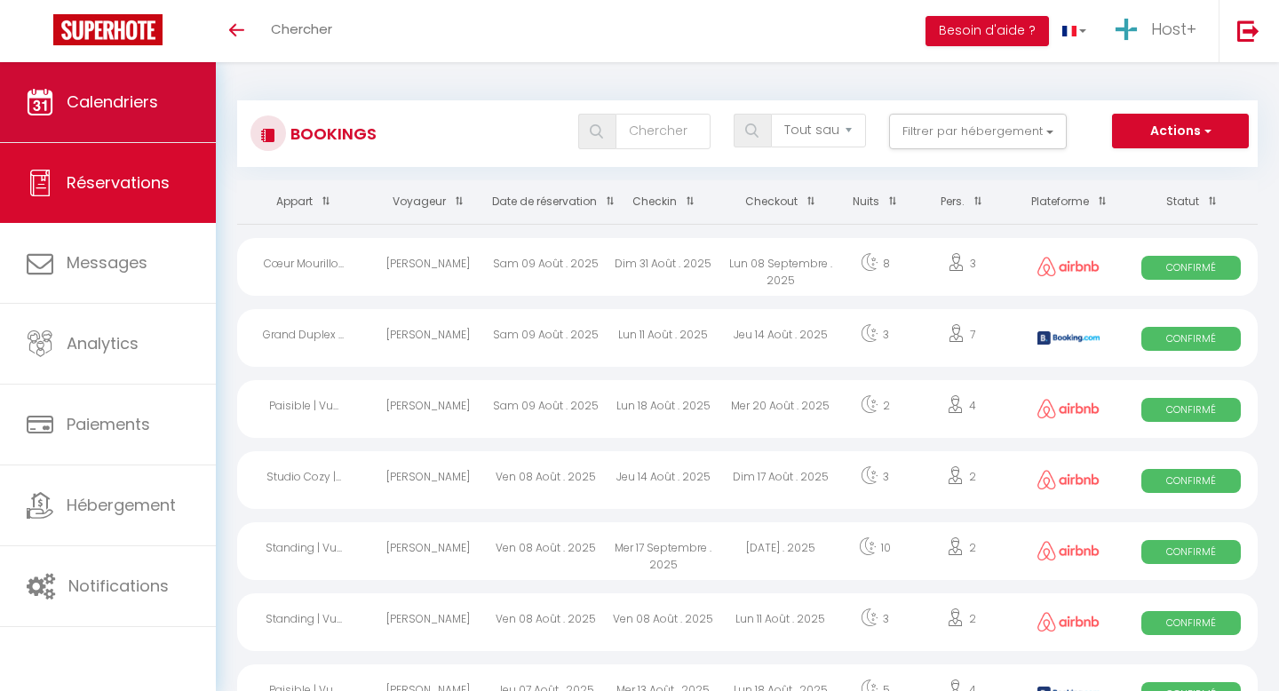
click at [130, 111] on span "Calendriers" at bounding box center [112, 102] width 91 height 22
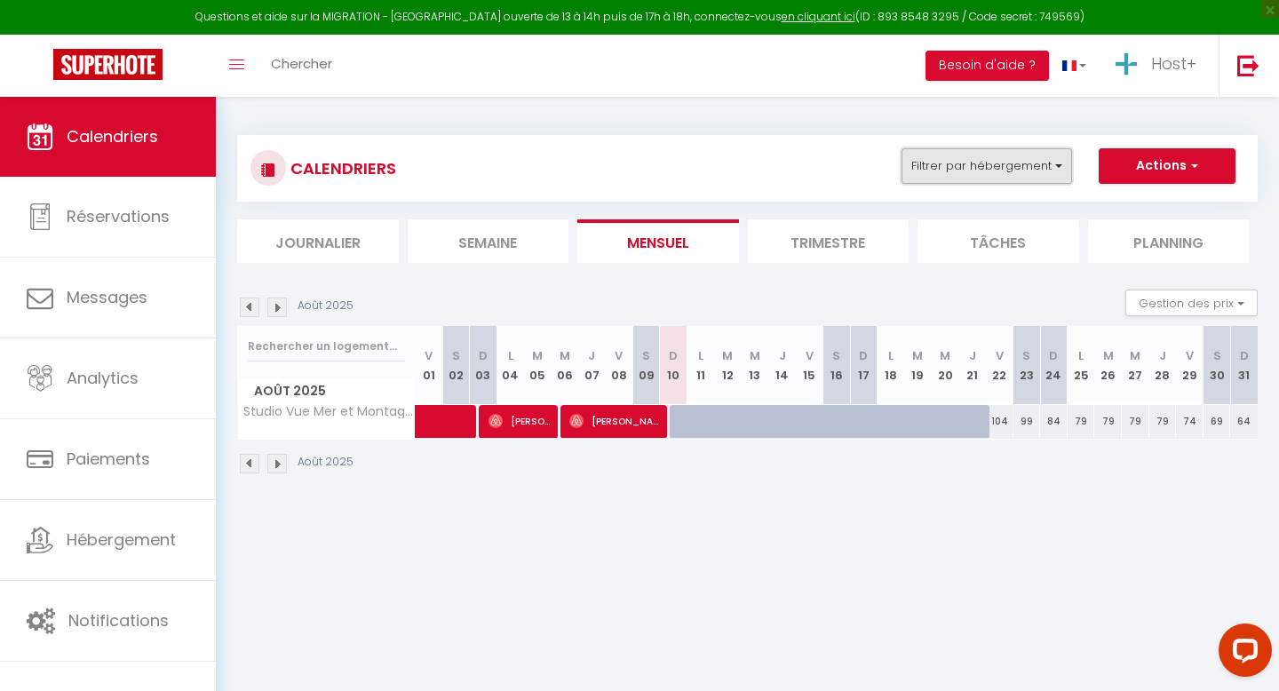
click at [971, 162] on button "Filtrer par hébergement" at bounding box center [986, 166] width 170 height 36
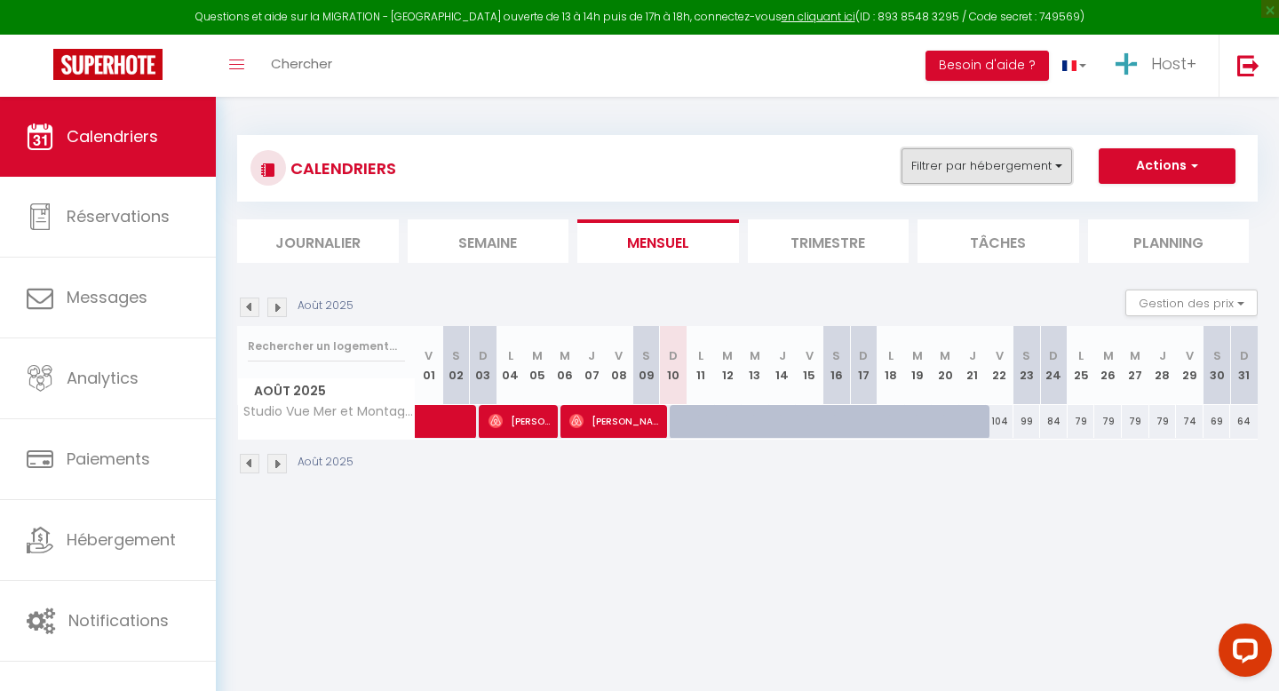
click at [920, 159] on button "Filtrer par hébergement" at bounding box center [986, 166] width 170 height 36
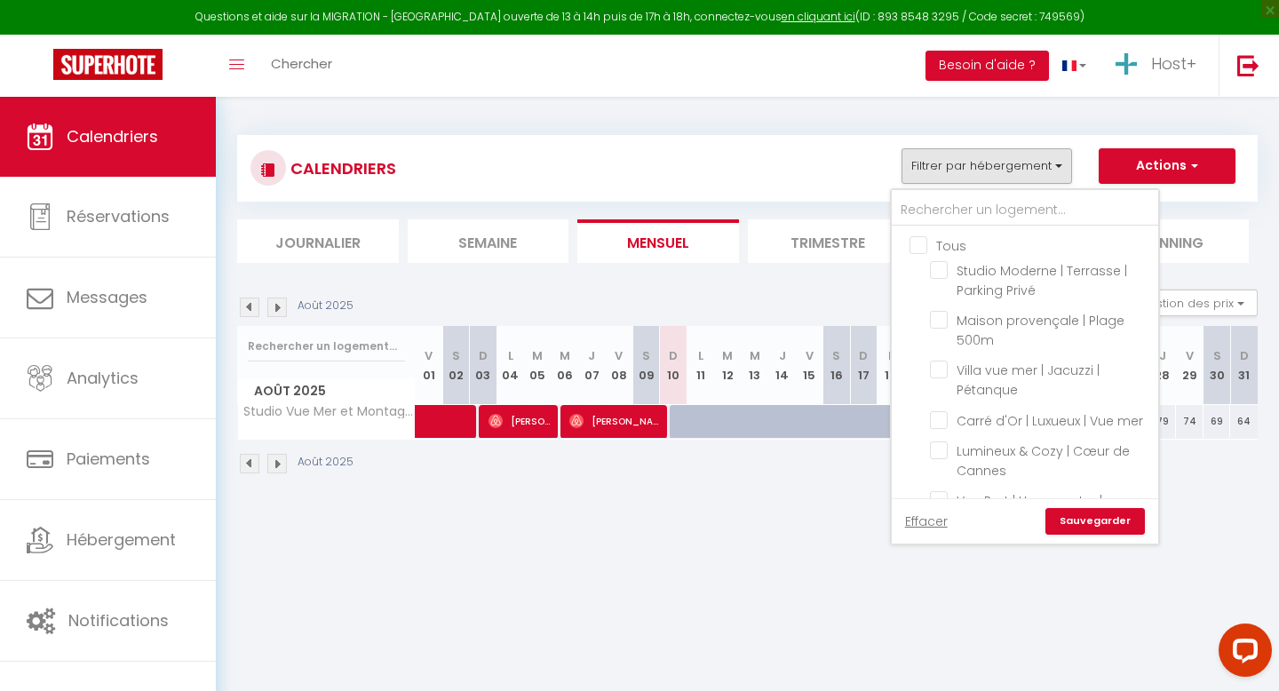
click at [917, 243] on input "Tous" at bounding box center [1042, 244] width 266 height 18
checkbox input "true"
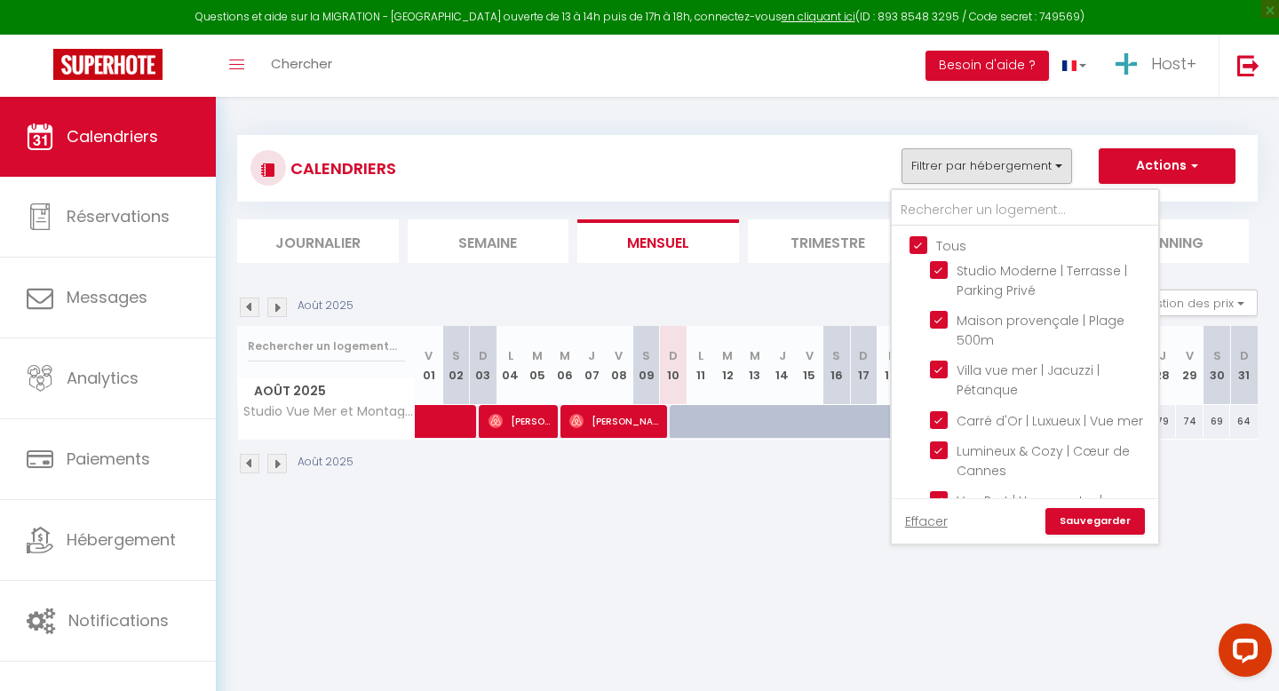
checkbox input "true"
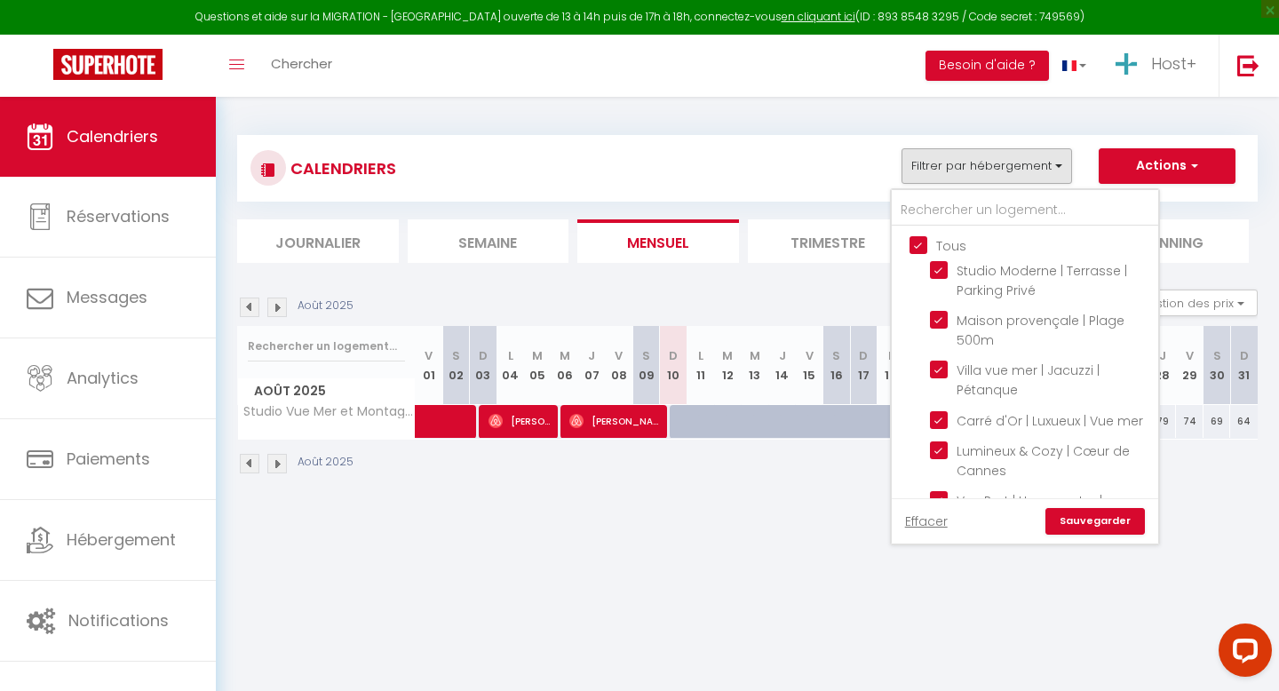
checkbox input "true"
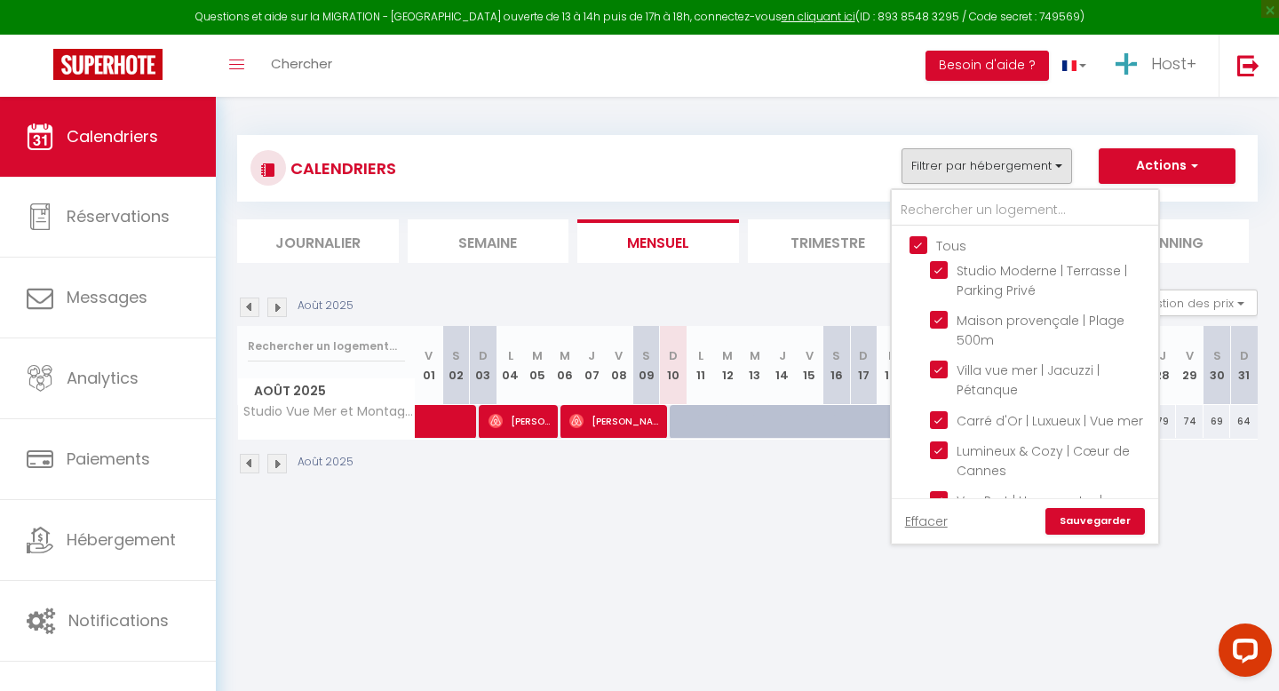
checkbox input "true"
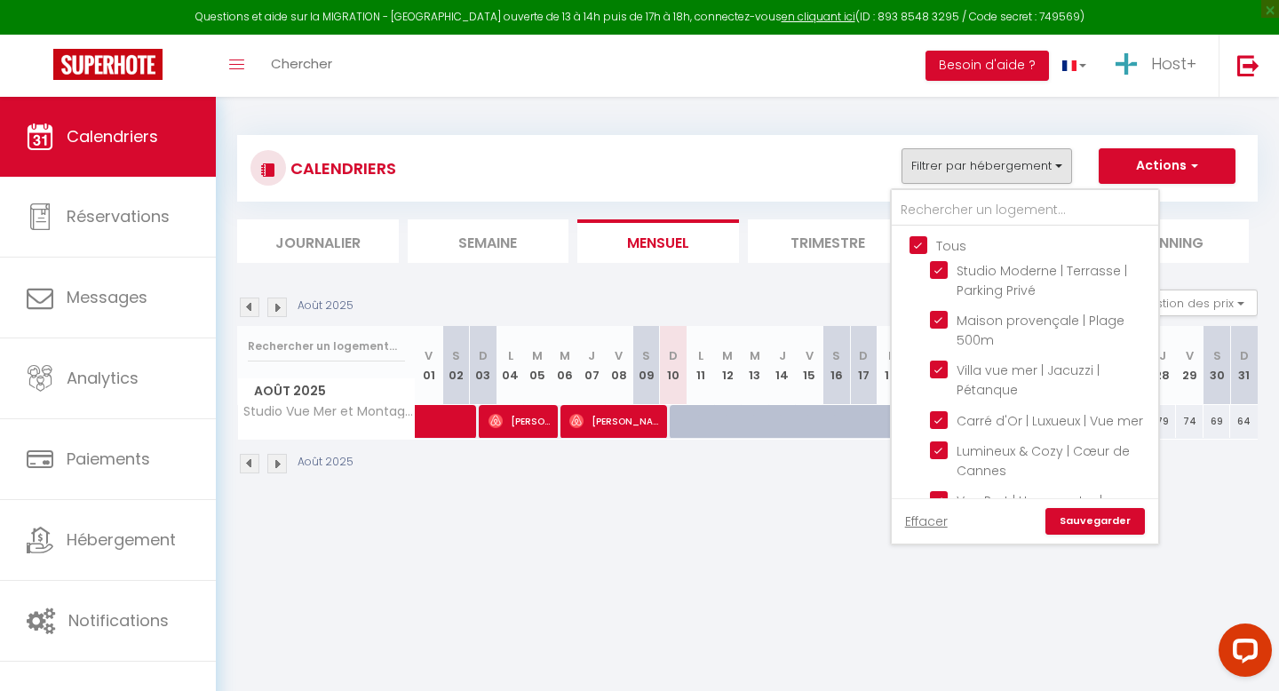
checkbox input "true"
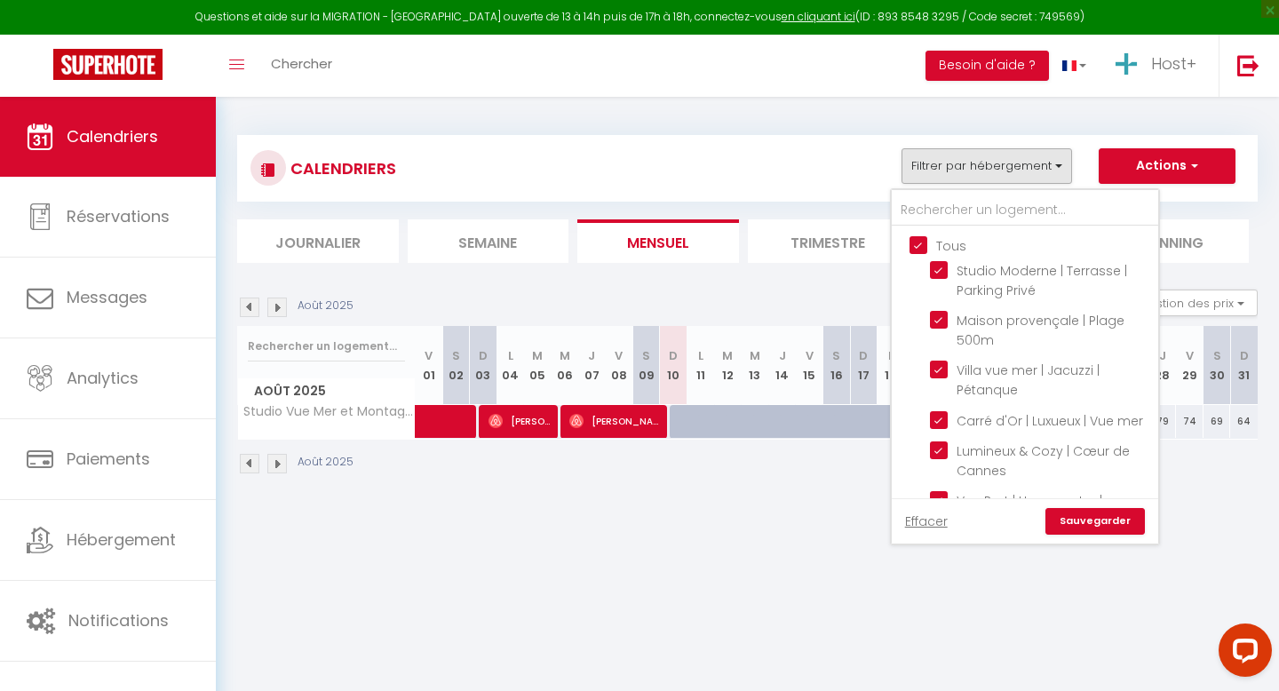
checkbox input "true"
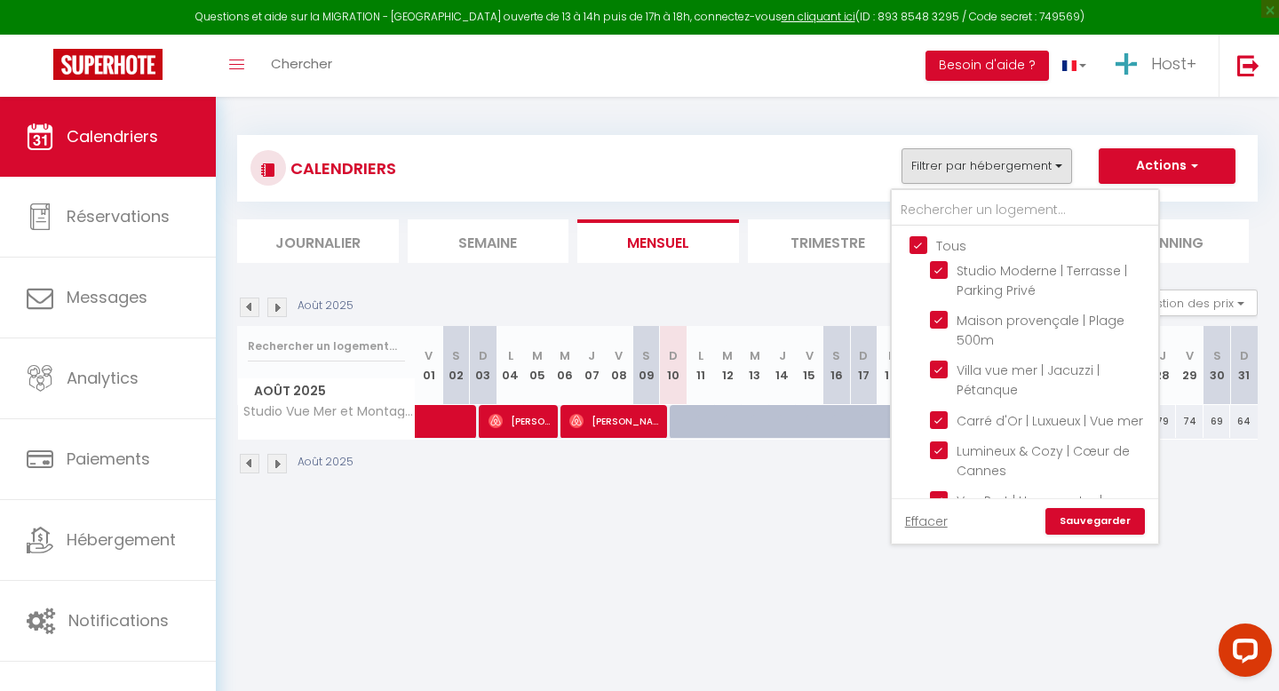
checkbox input "true"
click at [1076, 523] on link "Sauvegarder" at bounding box center [1094, 521] width 99 height 27
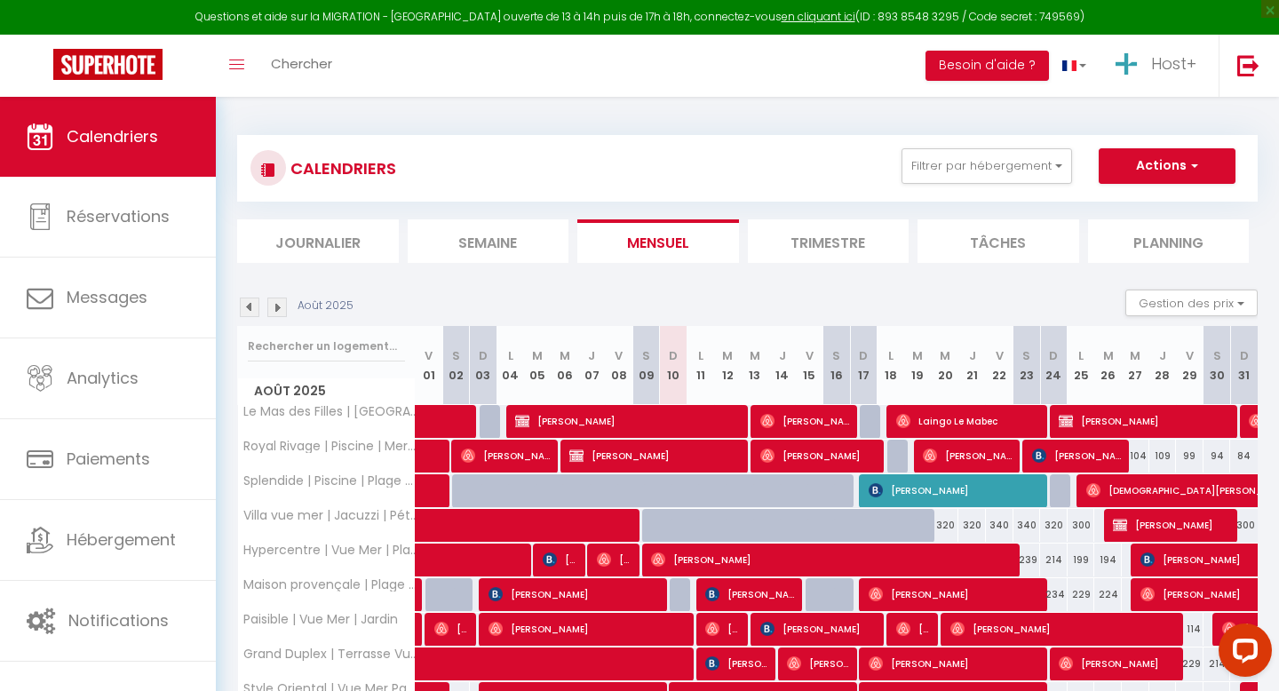
click at [510, 492] on div at bounding box center [520, 501] width 28 height 34
type input "164"
type input "Lun 04 Août 2025"
type input "[DATE]"
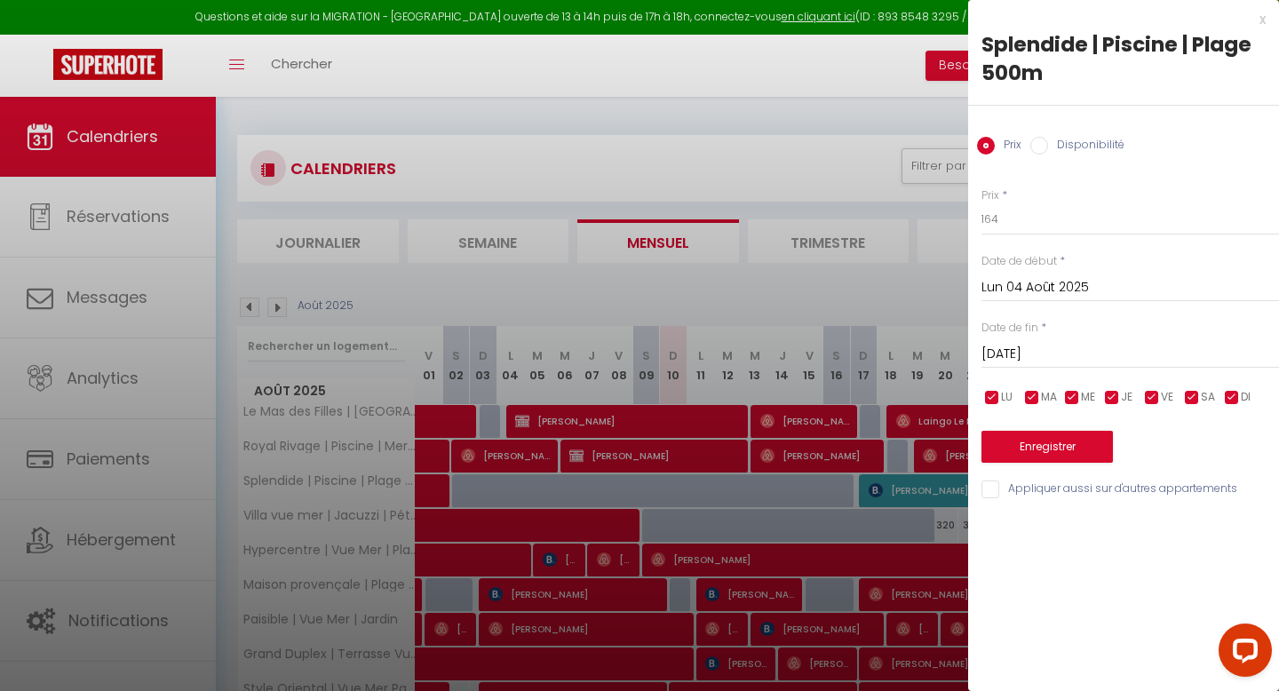
click at [510, 492] on div at bounding box center [639, 345] width 1279 height 691
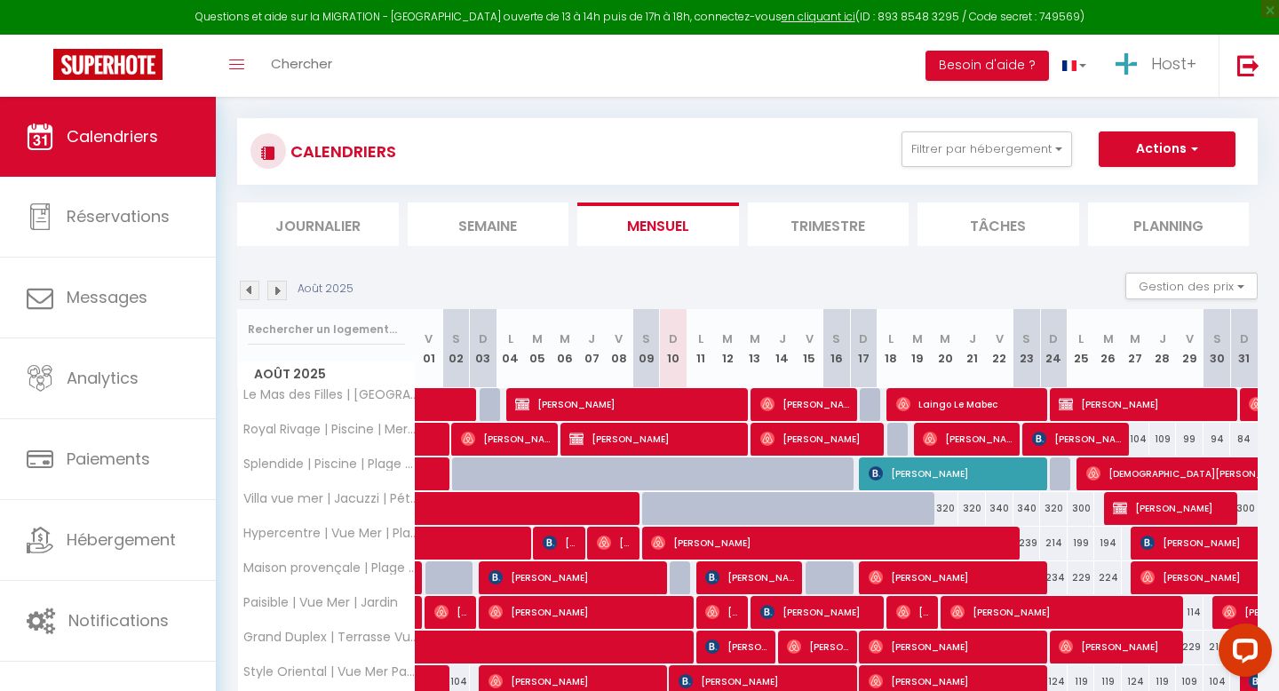
scroll to position [20, 0]
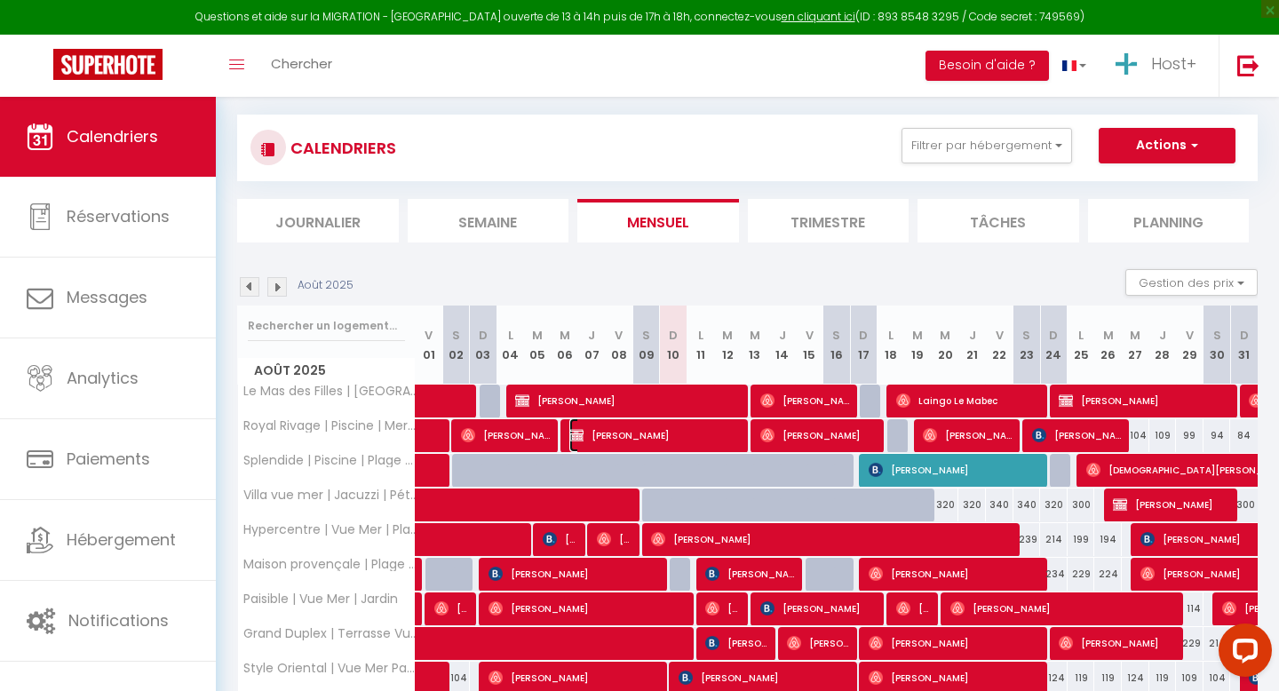
click at [667, 442] on span "[PERSON_NAME]" at bounding box center [656, 435] width 174 height 34
select select "OK"
select select "KO"
select select "0"
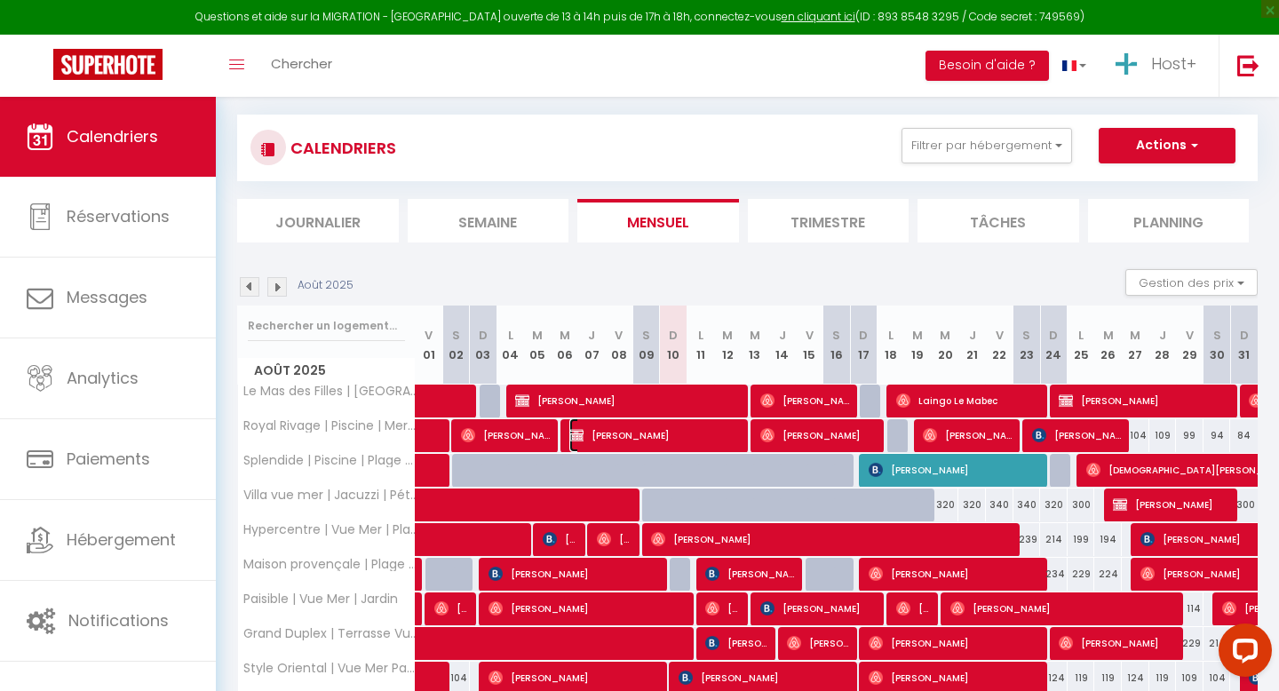
select select "0"
select select
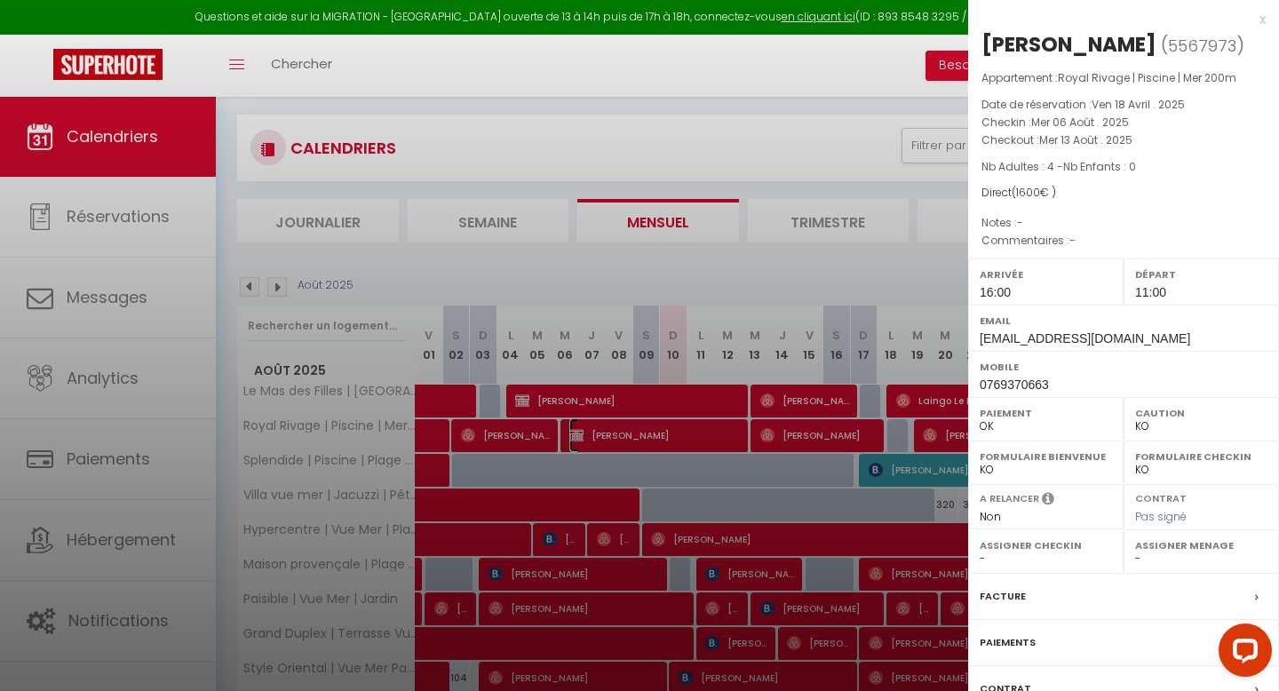
select select "42707"
click at [667, 442] on div at bounding box center [639, 345] width 1279 height 691
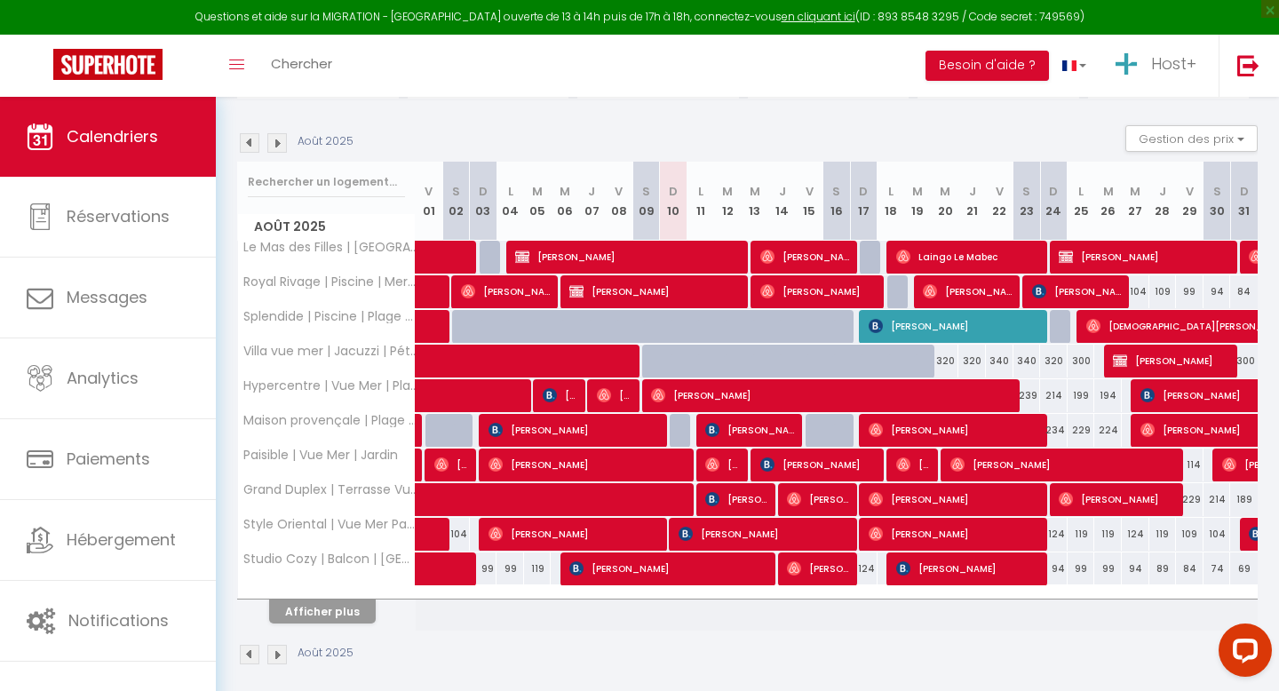
scroll to position [177, 0]
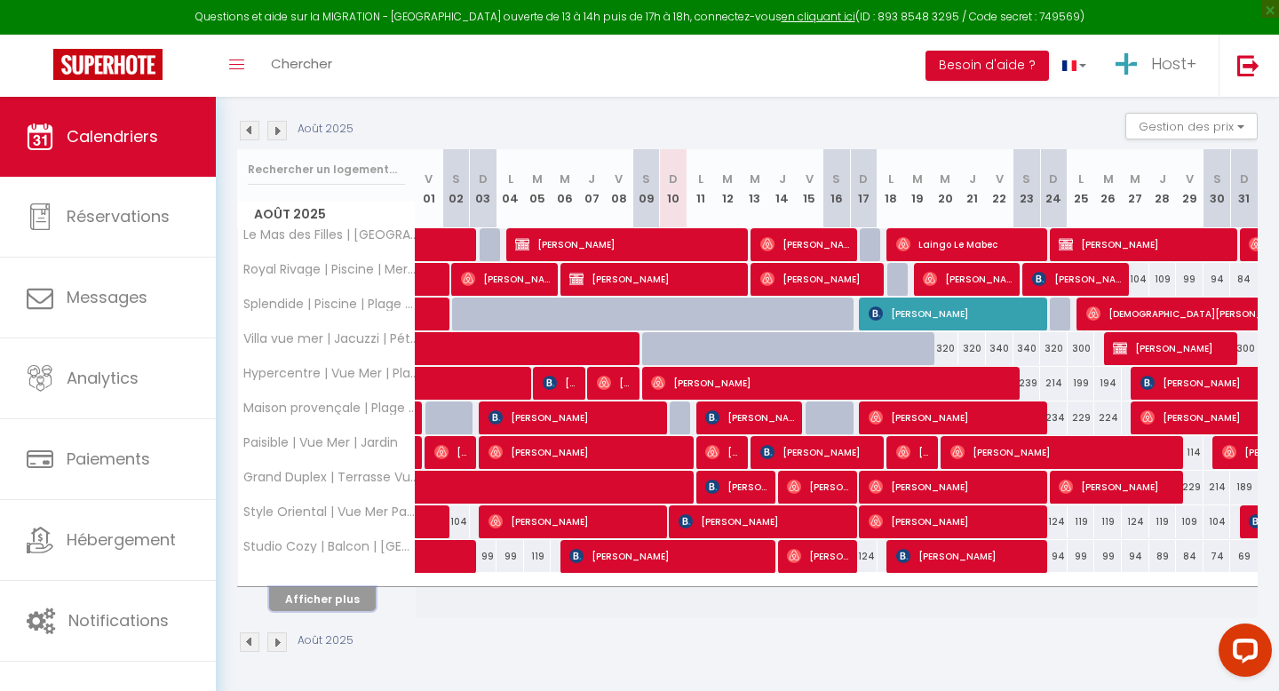
click at [346, 606] on button "Afficher plus" at bounding box center [322, 599] width 107 height 24
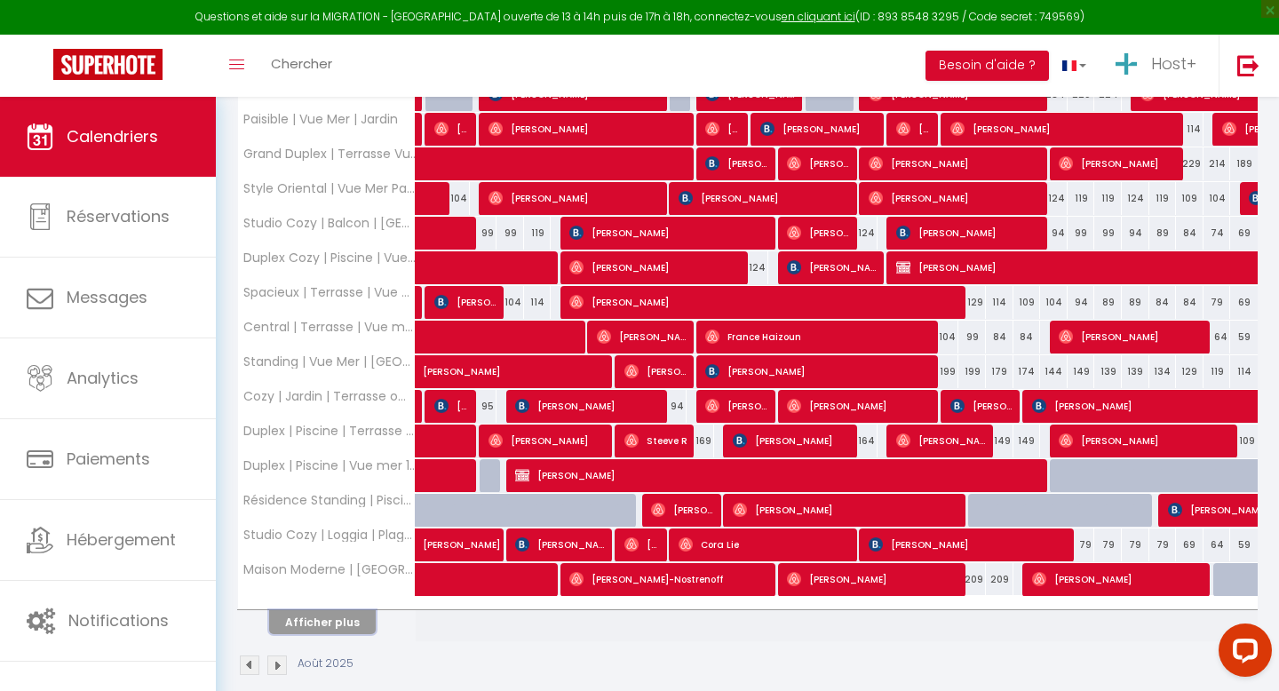
scroll to position [523, 0]
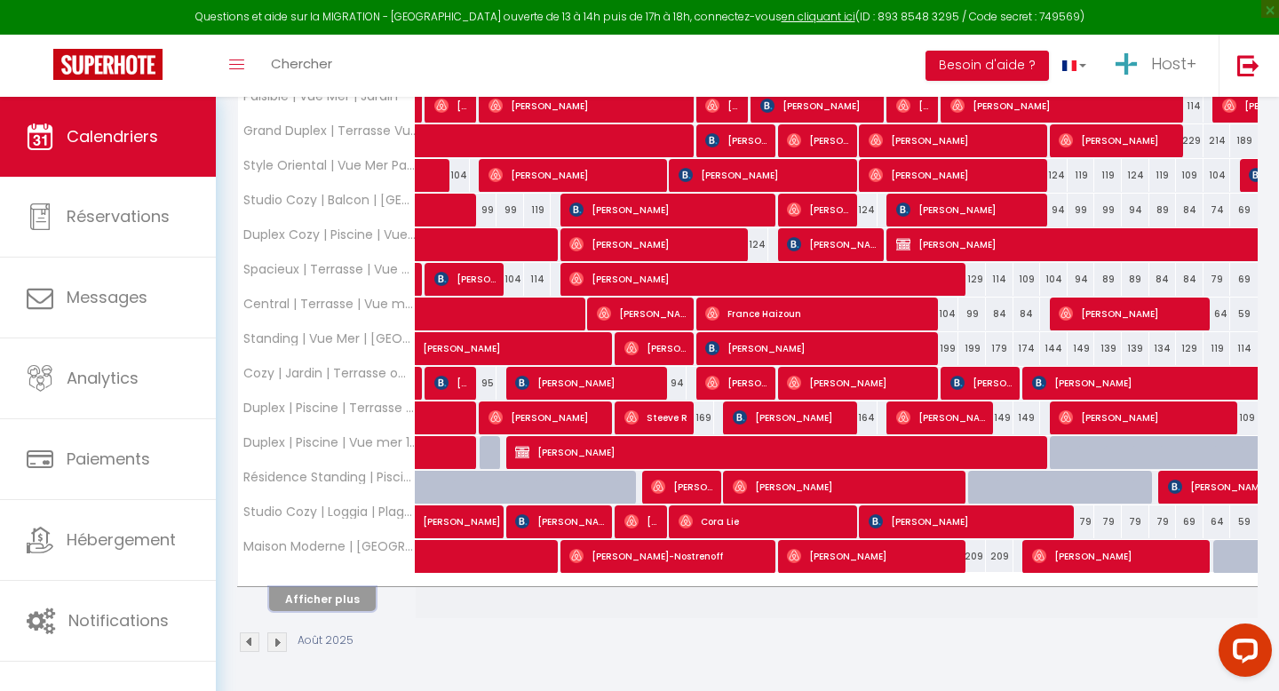
click at [349, 600] on button "Afficher plus" at bounding box center [322, 599] width 107 height 24
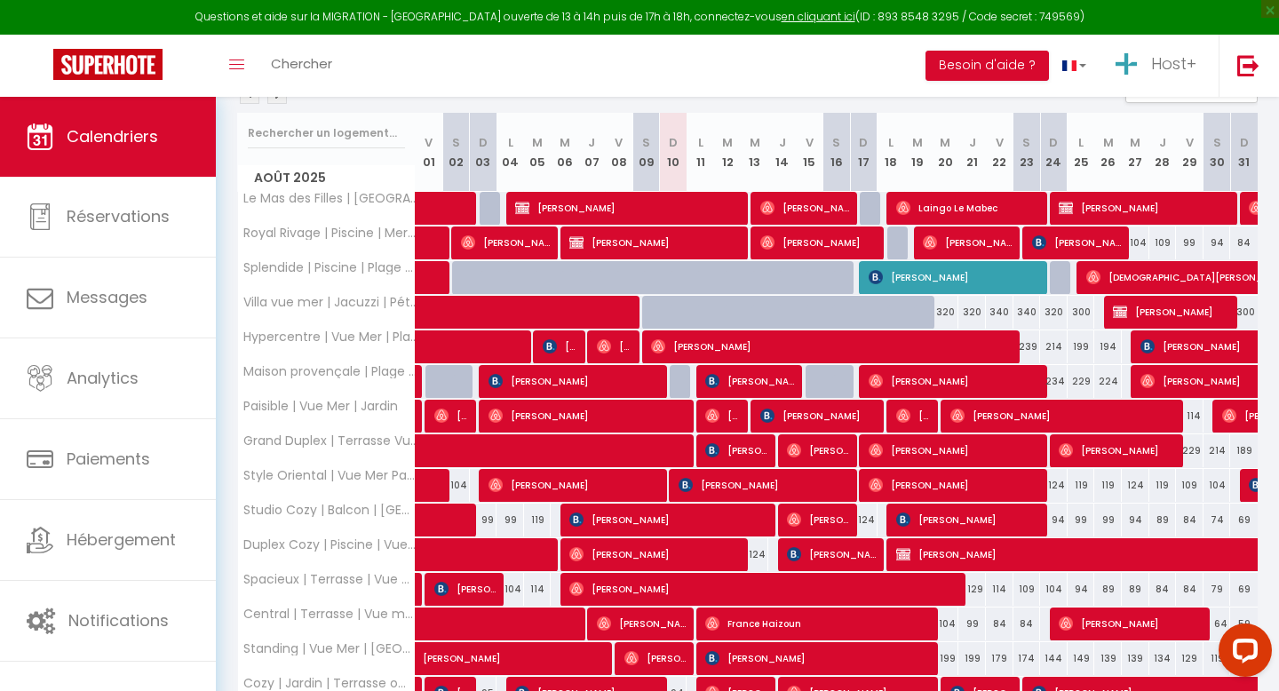
scroll to position [0, 0]
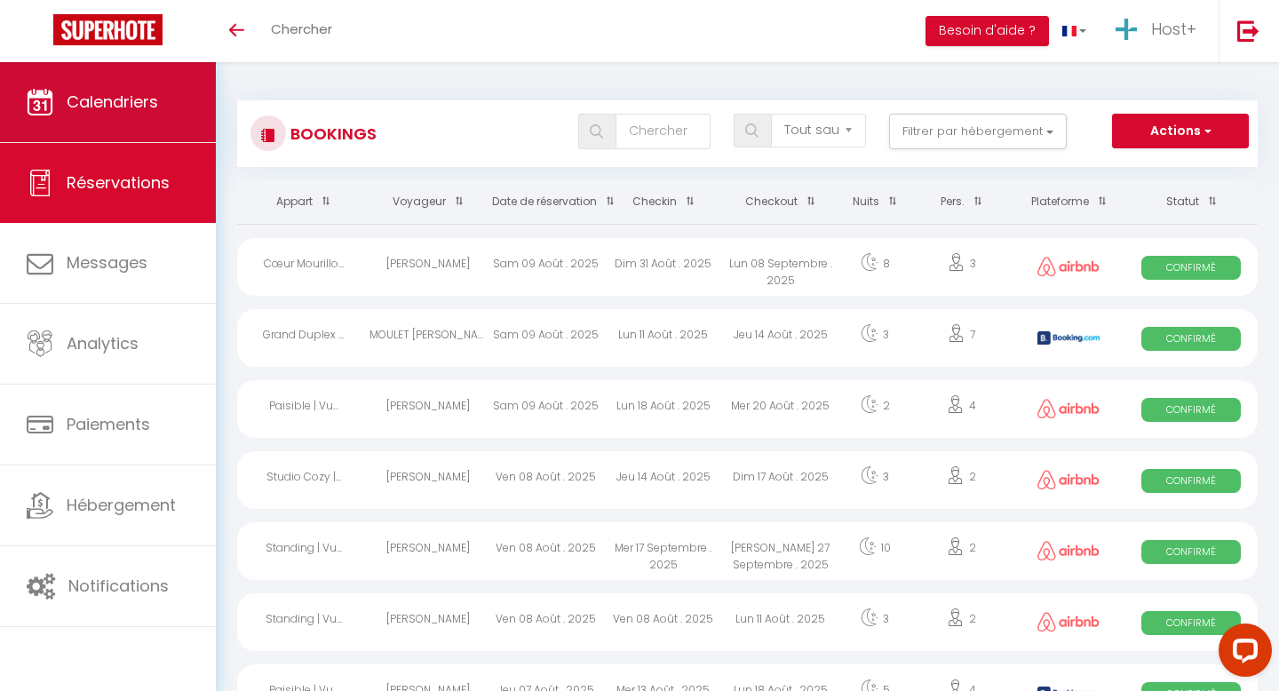
click at [55, 126] on link "Calendriers" at bounding box center [108, 102] width 216 height 80
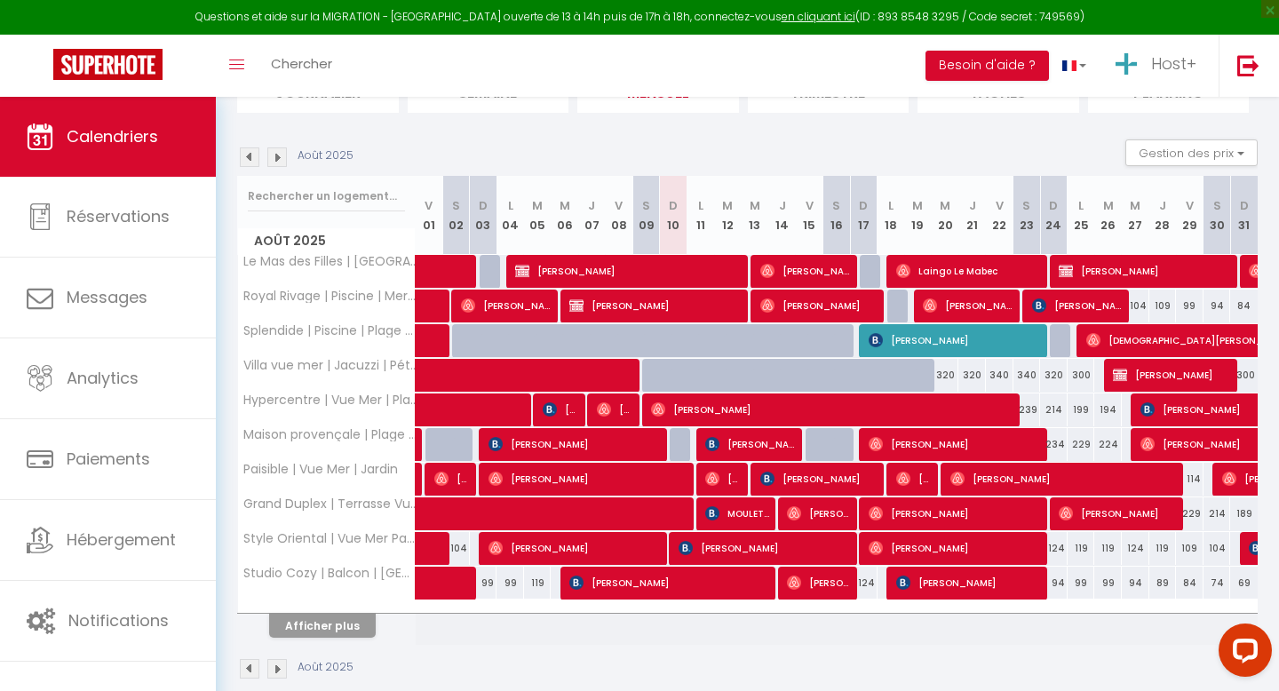
scroll to position [177, 0]
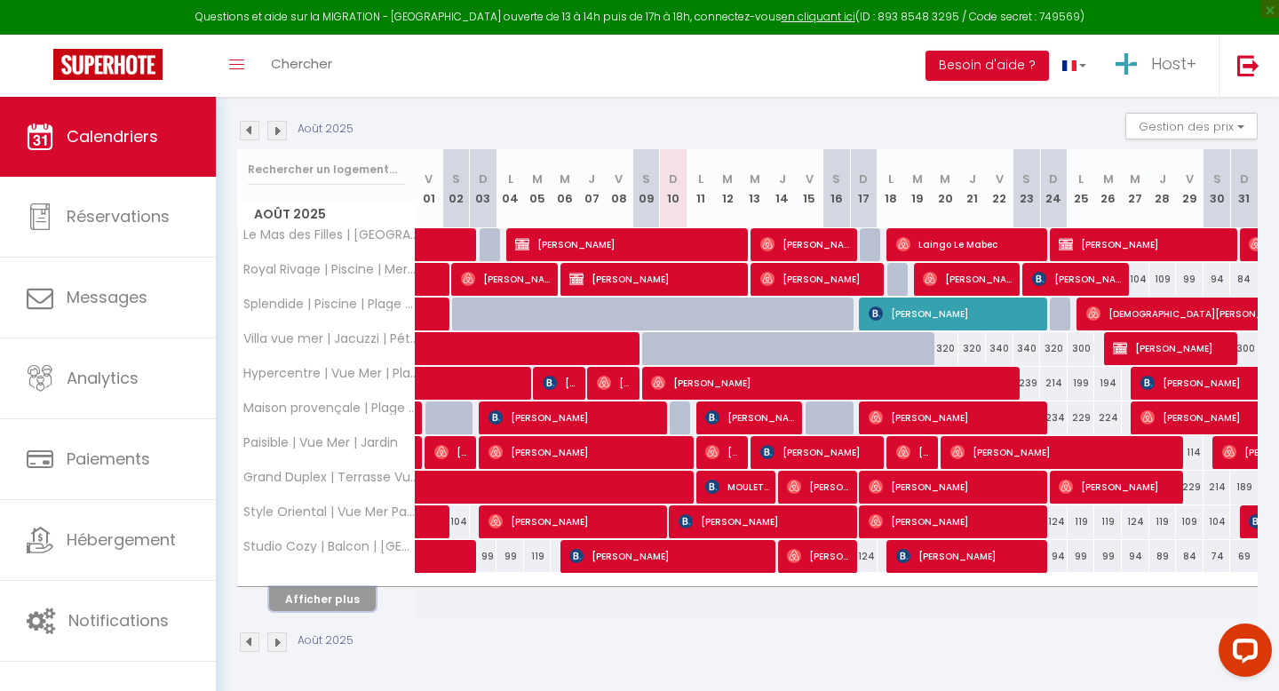
click at [347, 598] on button "Afficher plus" at bounding box center [322, 599] width 107 height 24
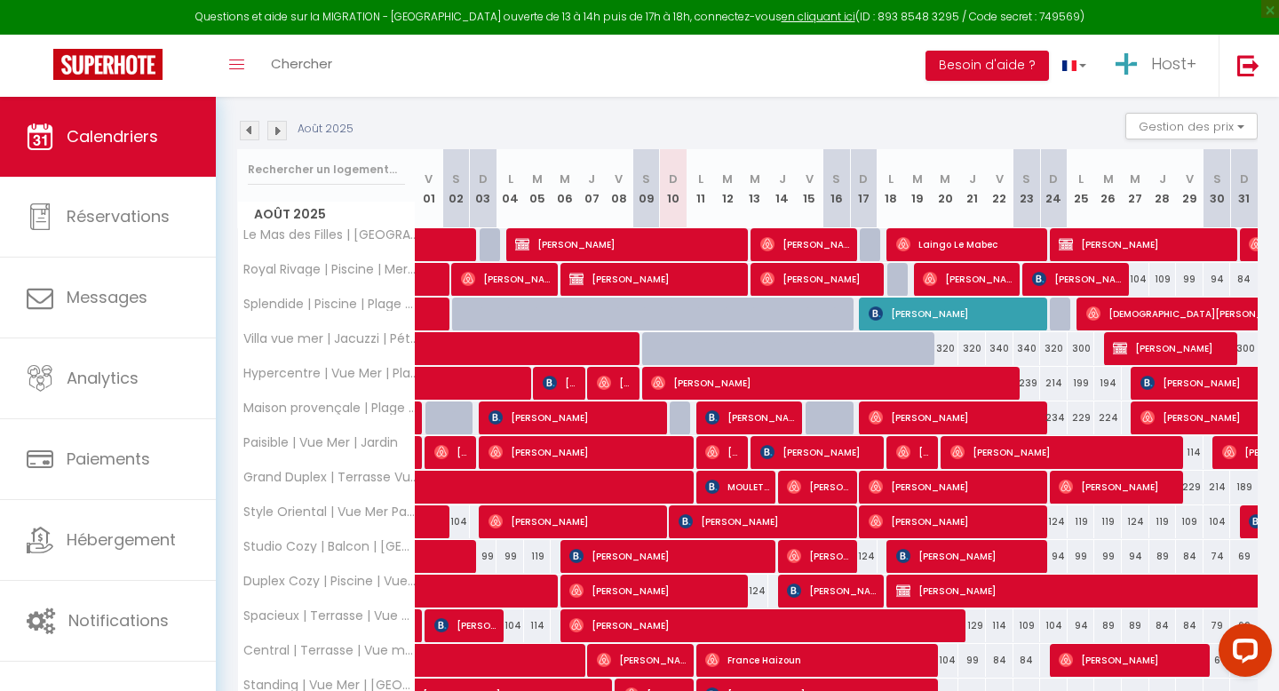
scroll to position [523, 0]
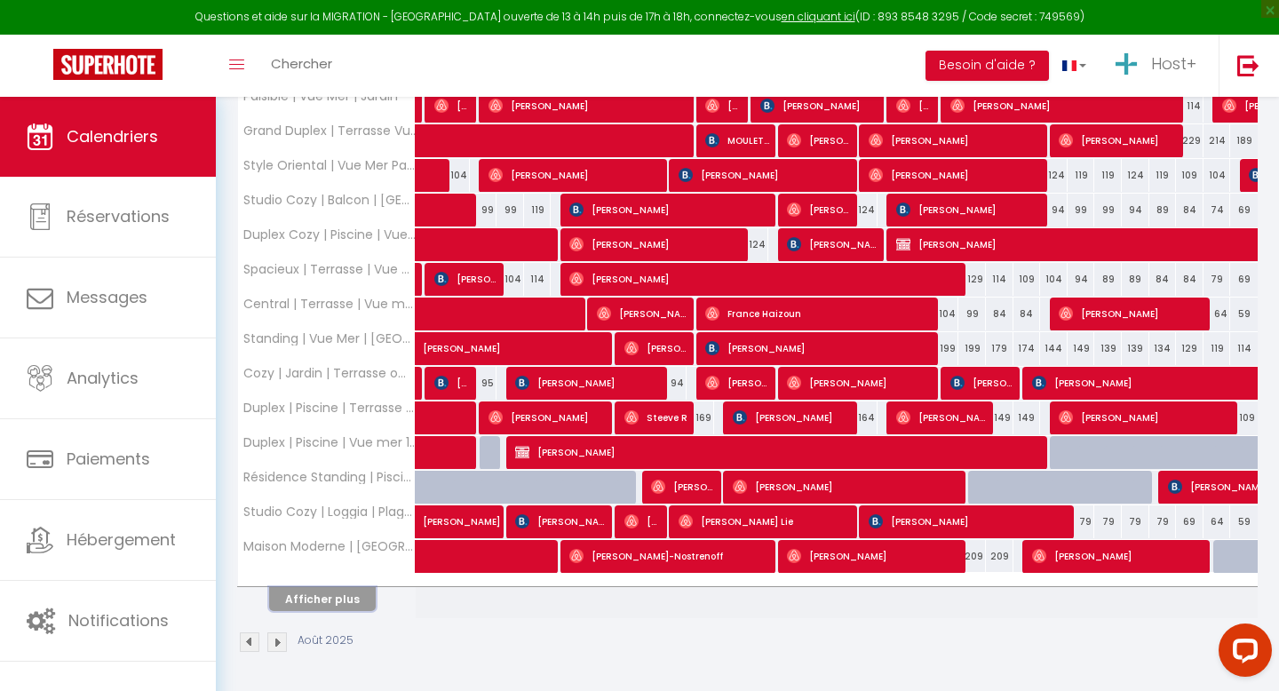
click at [325, 605] on button "Afficher plus" at bounding box center [322, 599] width 107 height 24
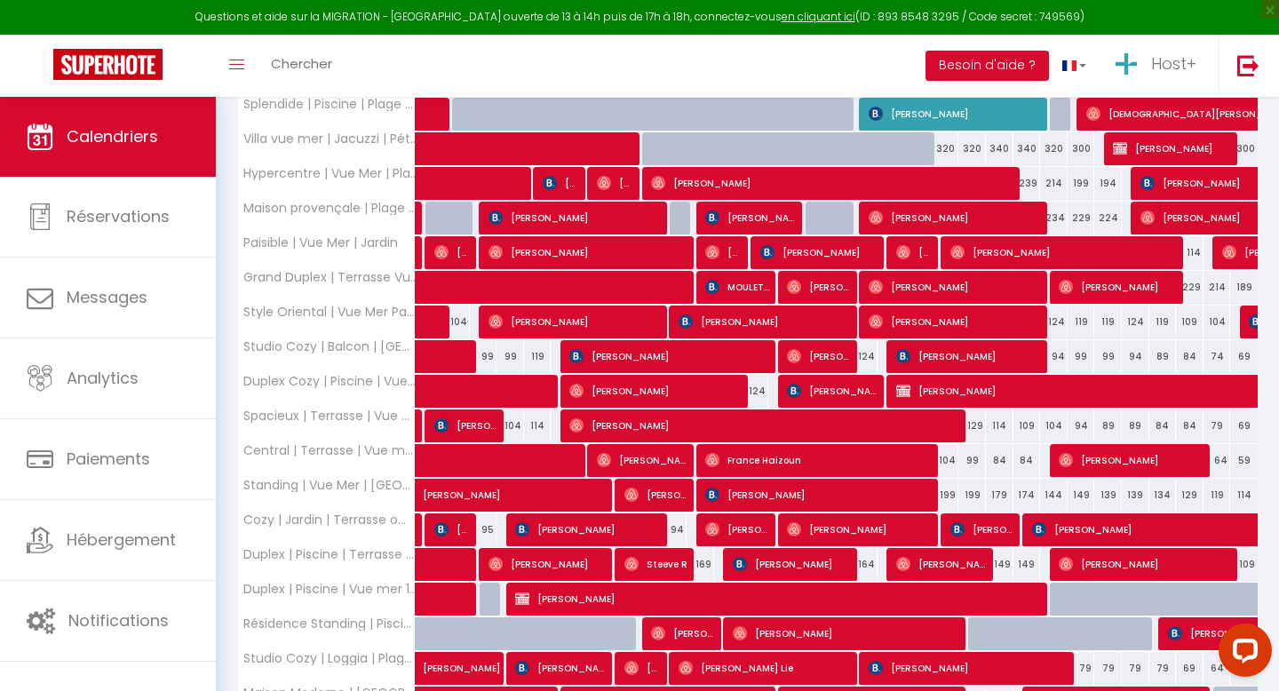
scroll to position [0, 0]
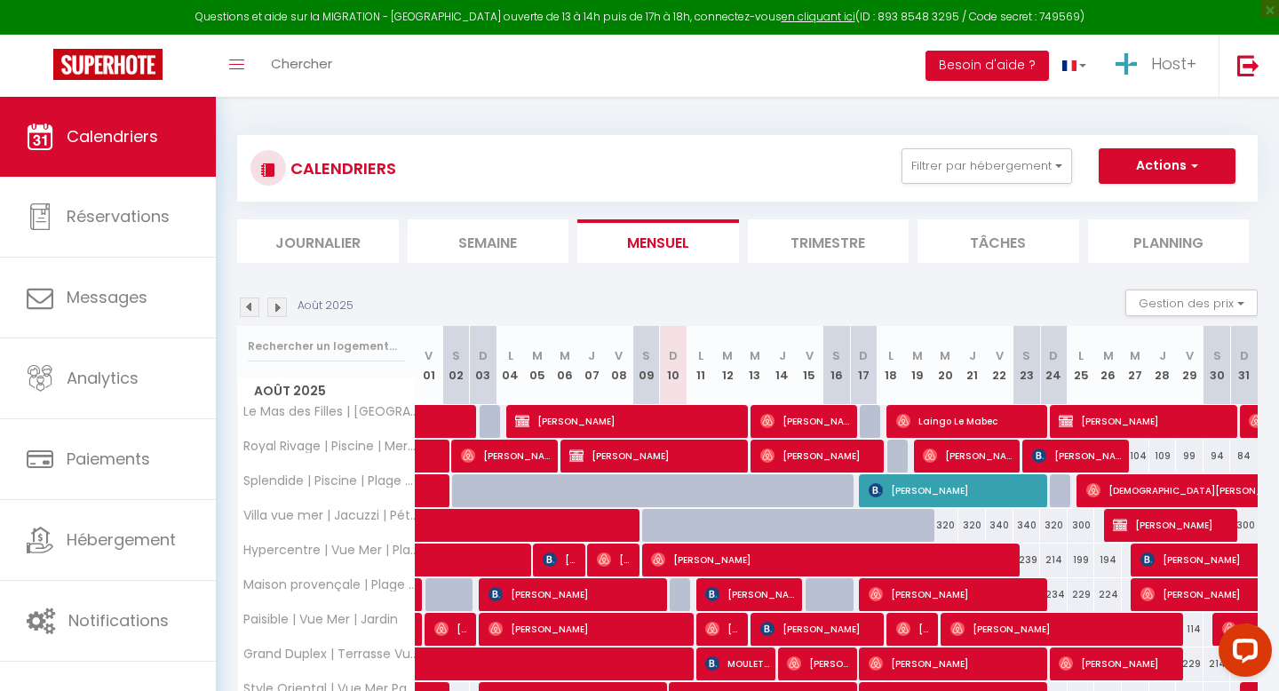
click at [917, 162] on button "Filtrer par hébergement" at bounding box center [986, 166] width 170 height 36
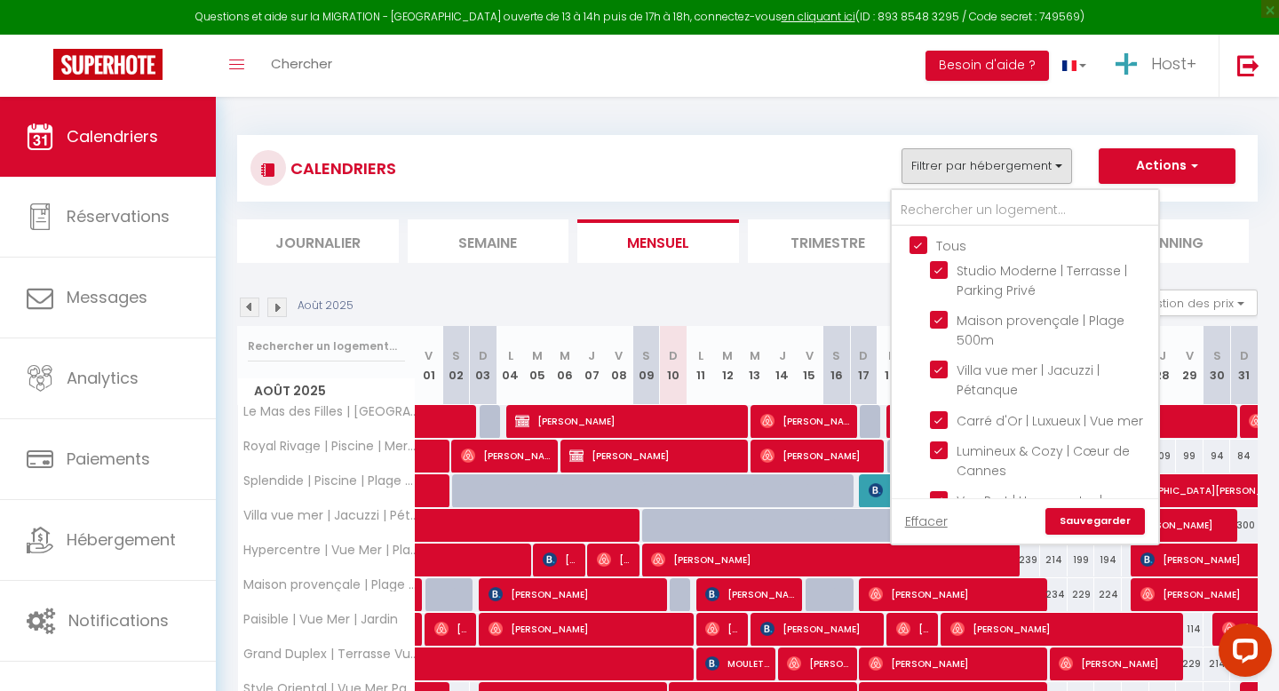
click at [924, 245] on input "Tous" at bounding box center [1042, 244] width 266 height 18
checkbox input "false"
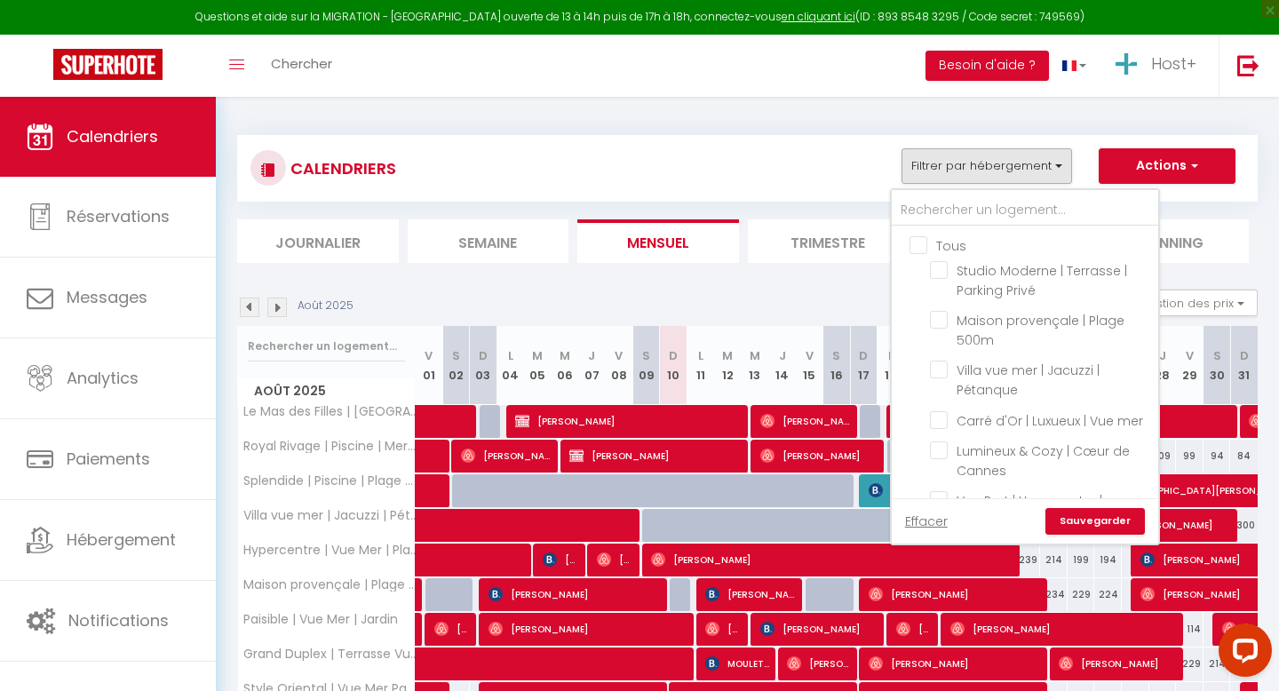
checkbox input "false"
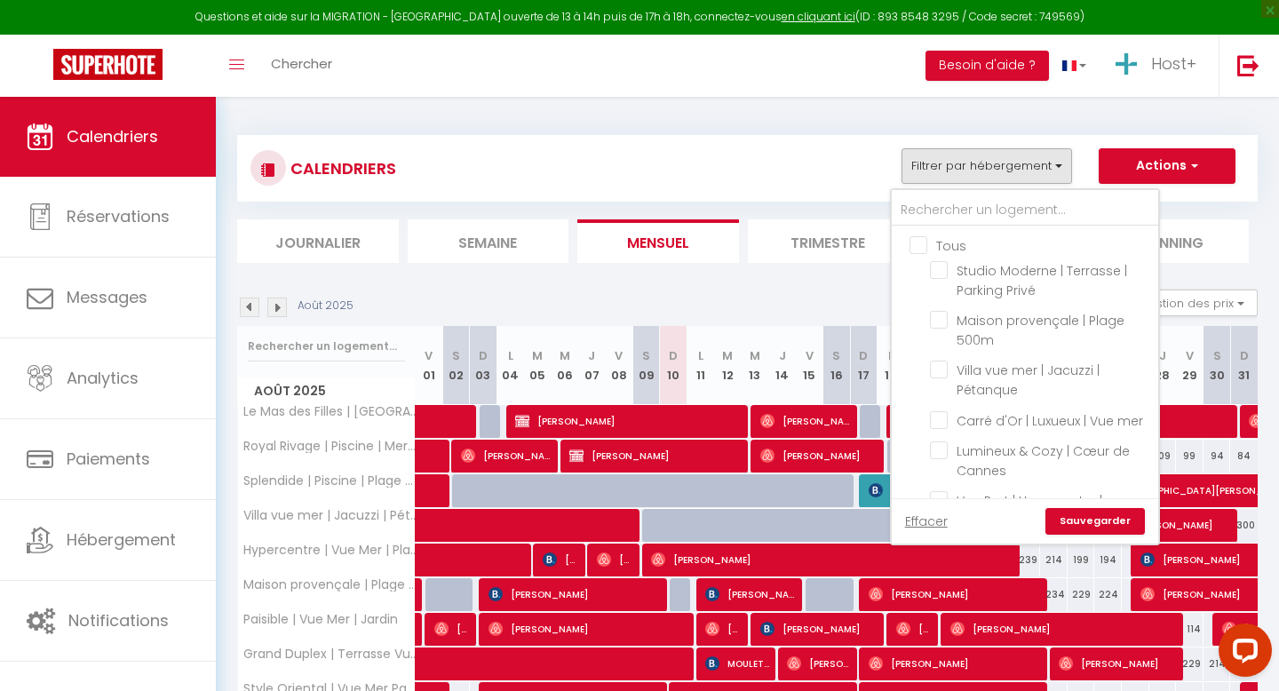
checkbox input "false"
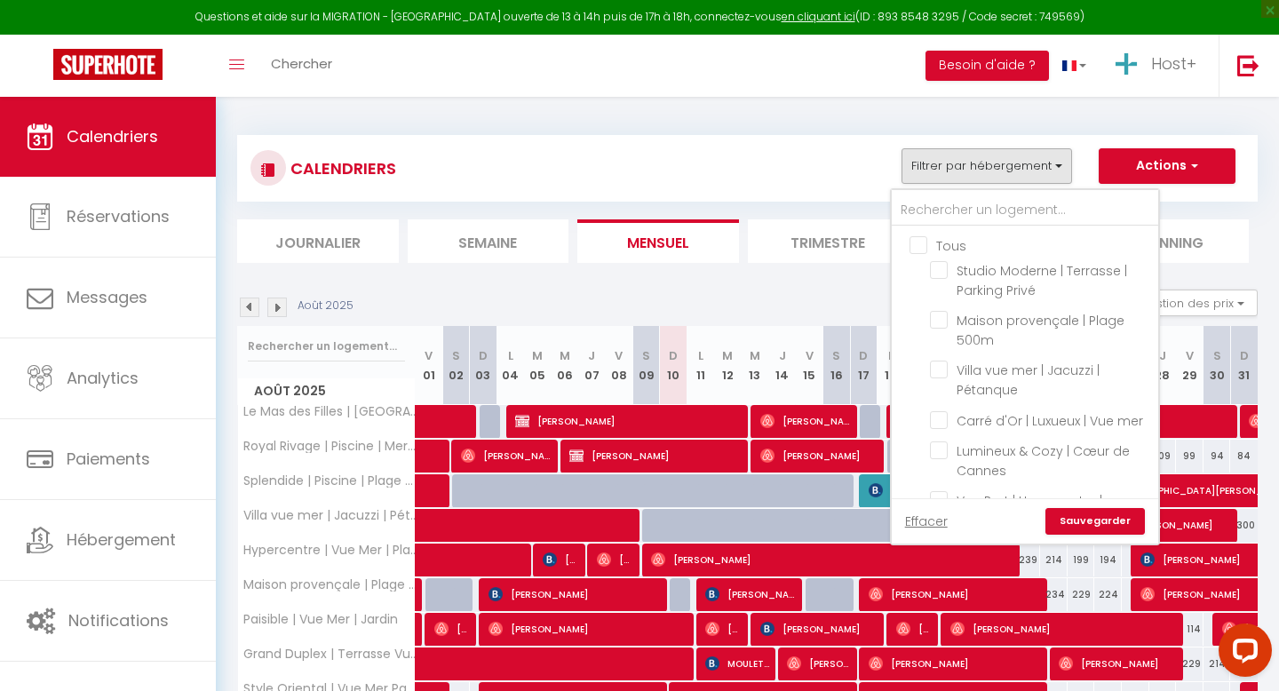
checkbox input "false"
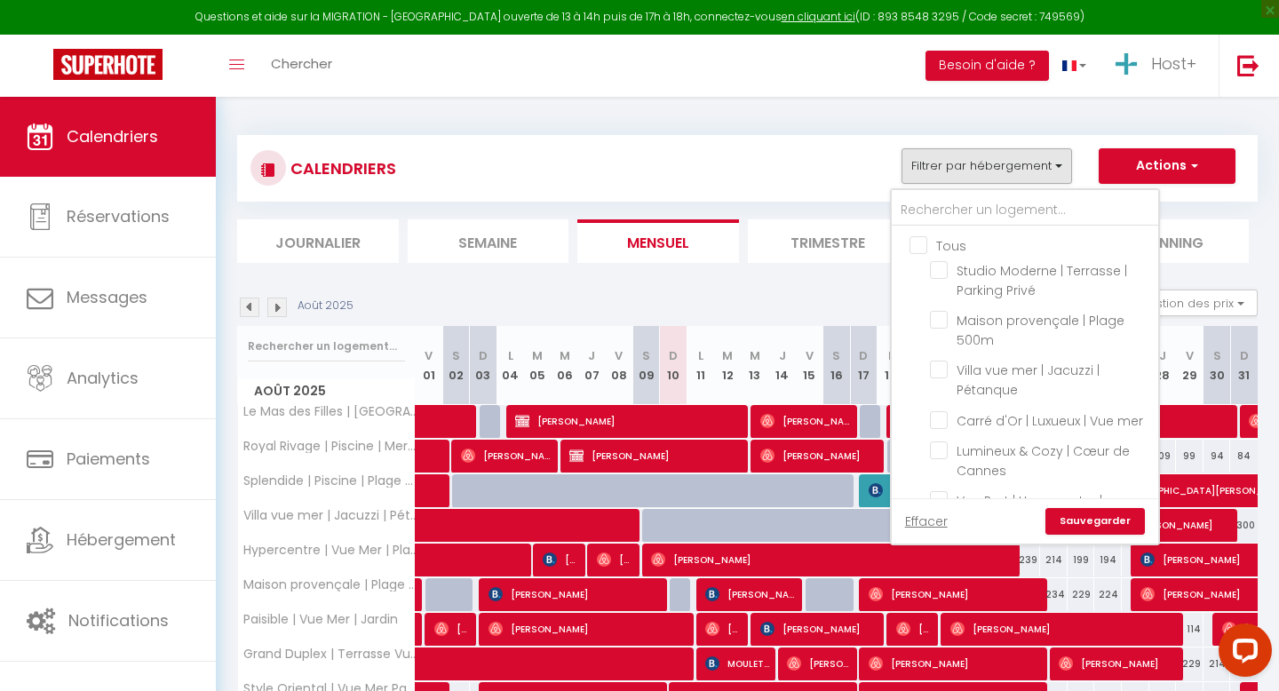
checkbox input "false"
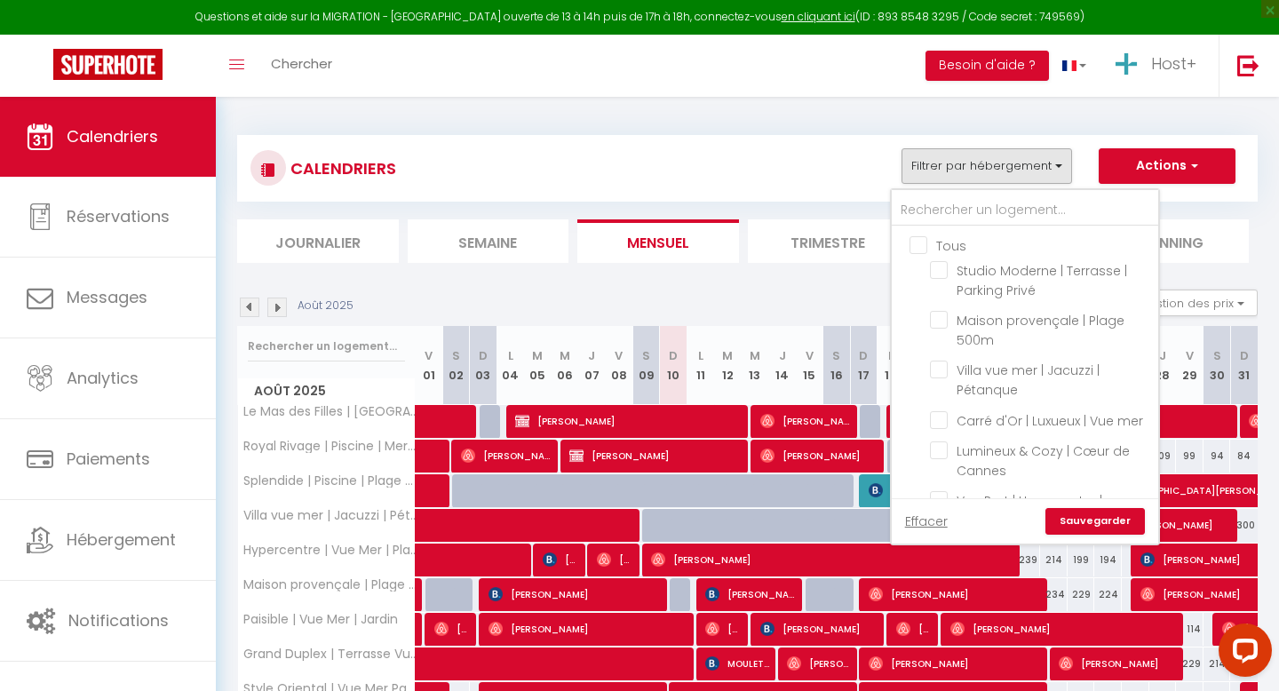
checkbox input "false"
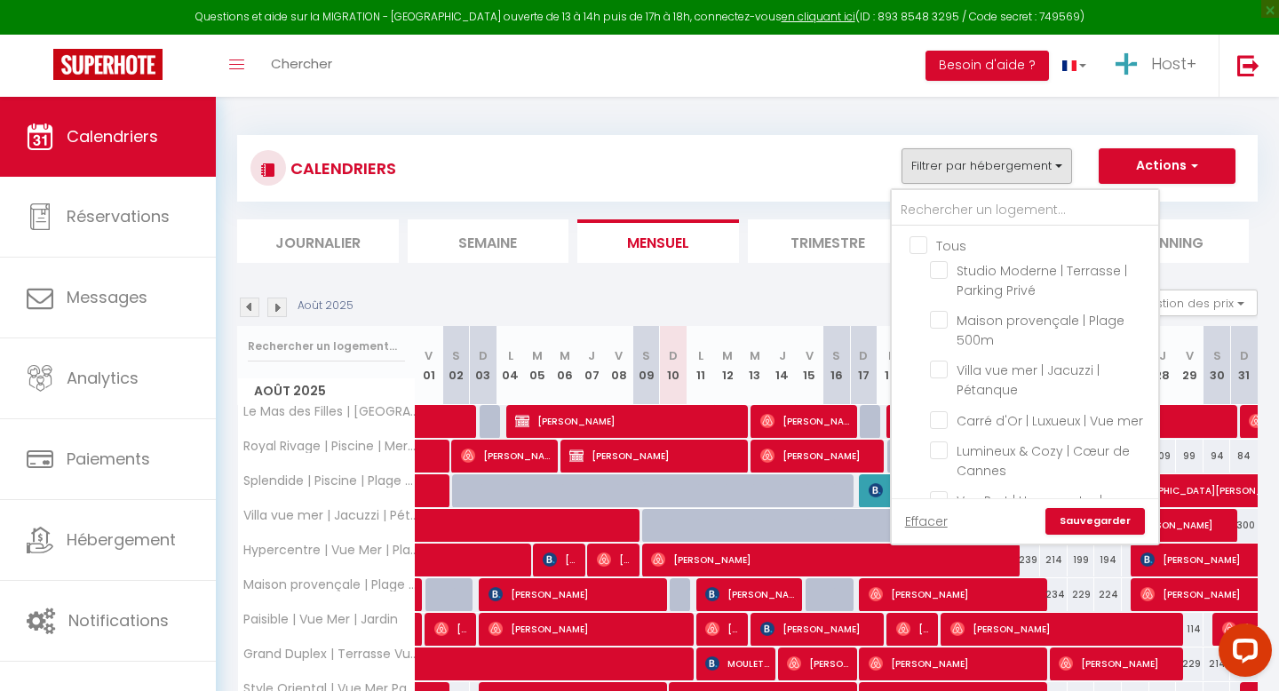
checkbox input "false"
click at [933, 207] on input "text" at bounding box center [1024, 210] width 266 height 32
type input "b"
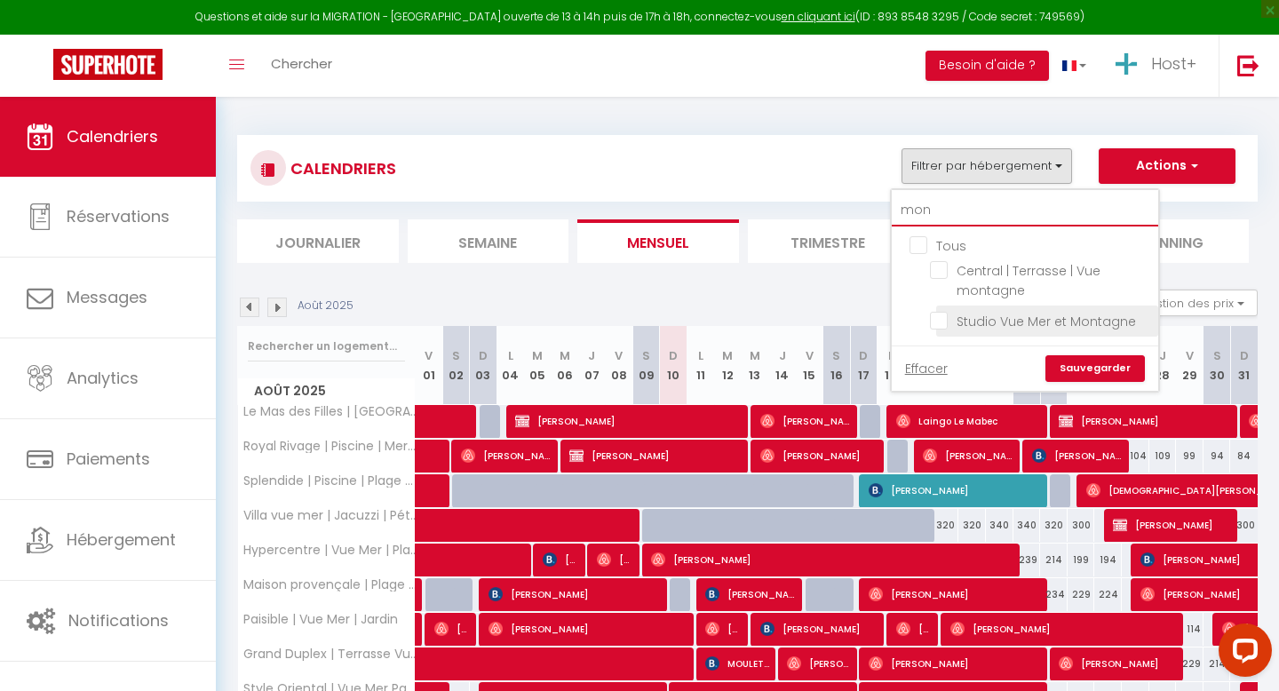
type input "mon"
click at [965, 324] on input "Studio Vue Mer et Montagne" at bounding box center [1041, 320] width 222 height 18
checkbox input "true"
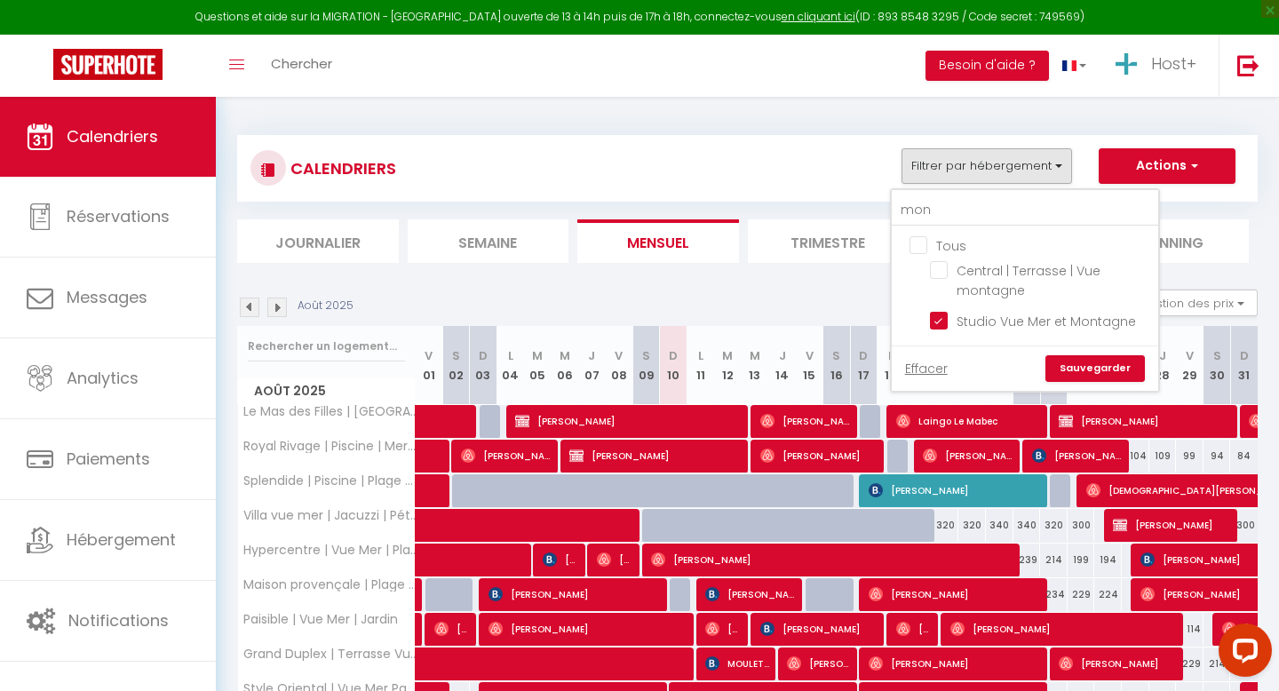
click at [1116, 364] on link "Sauvegarder" at bounding box center [1094, 368] width 99 height 27
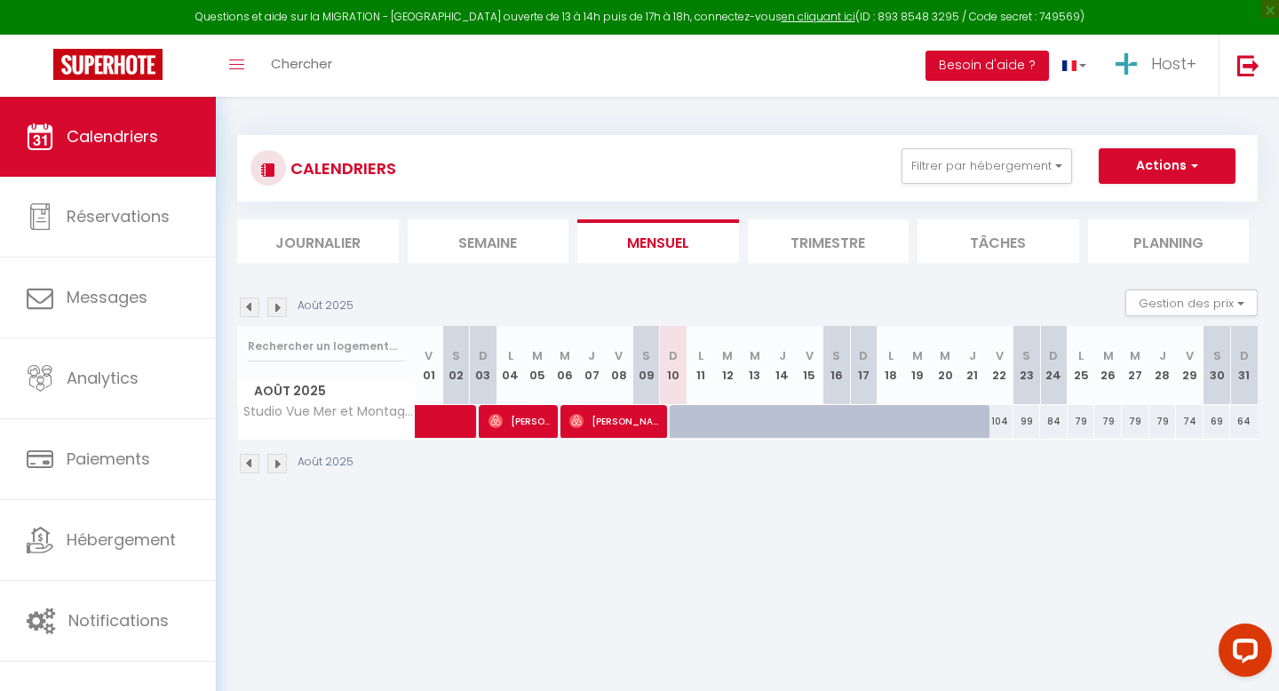
click at [250, 301] on img at bounding box center [250, 307] width 20 height 20
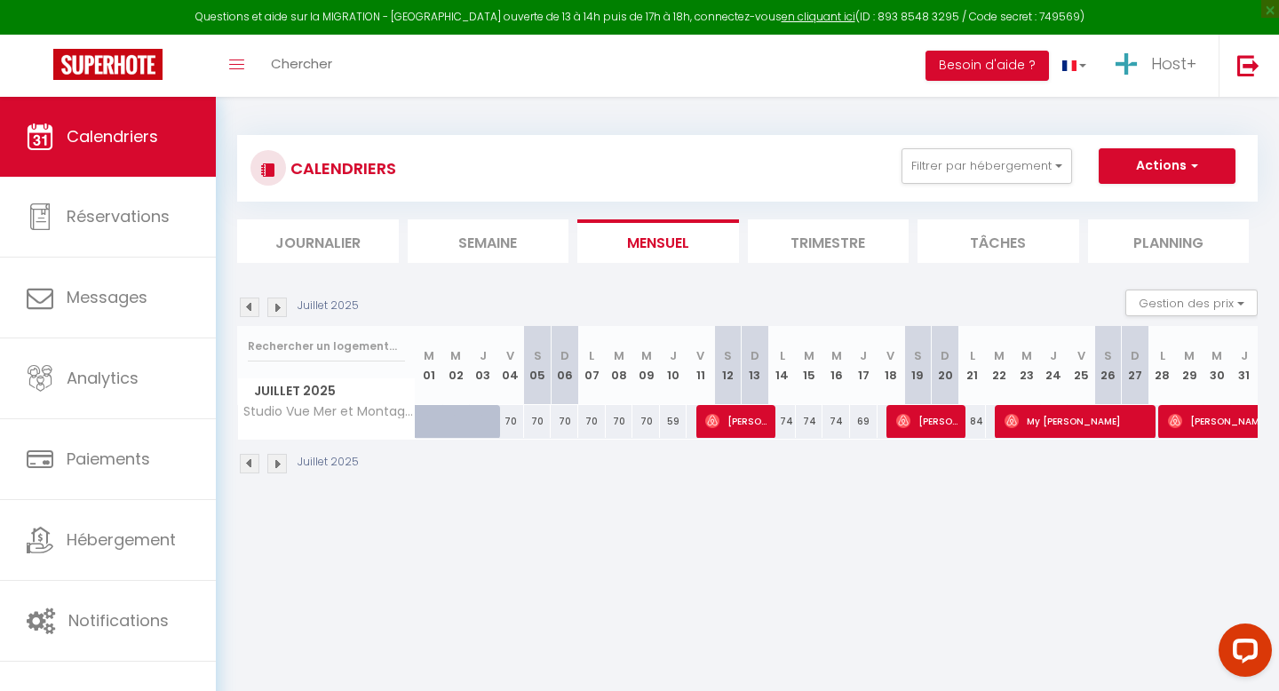
click at [250, 301] on img at bounding box center [250, 307] width 20 height 20
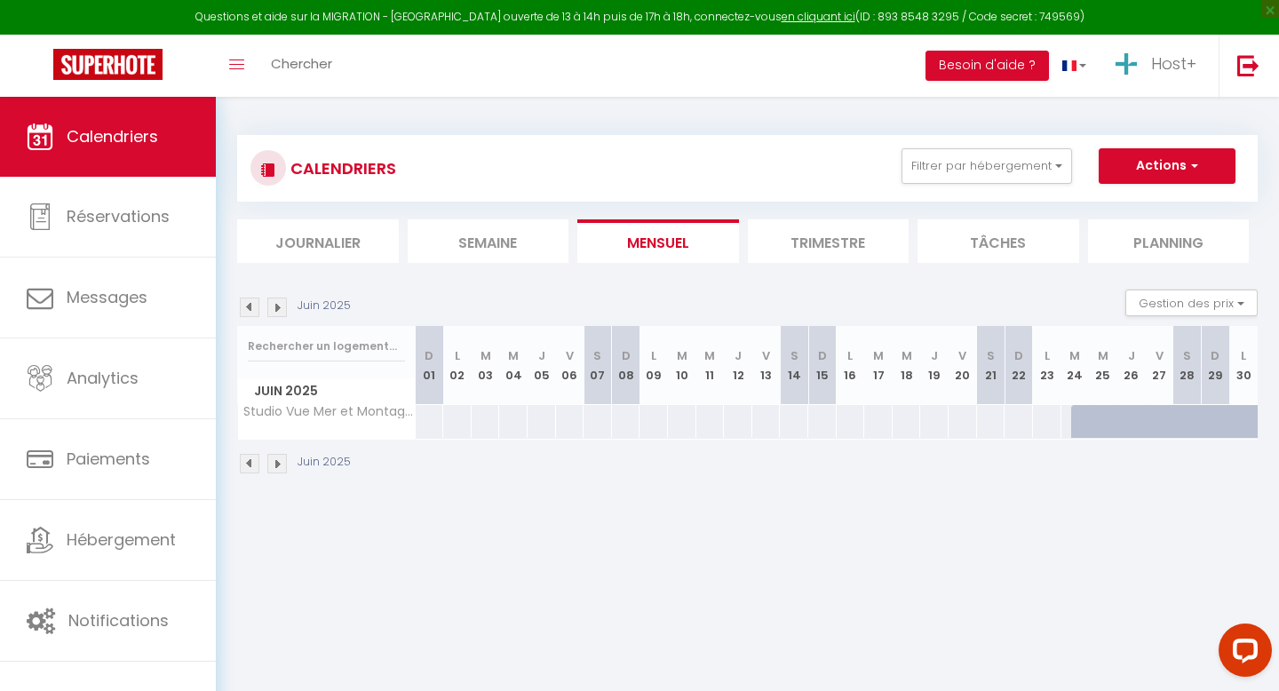
click at [273, 305] on img at bounding box center [277, 307] width 20 height 20
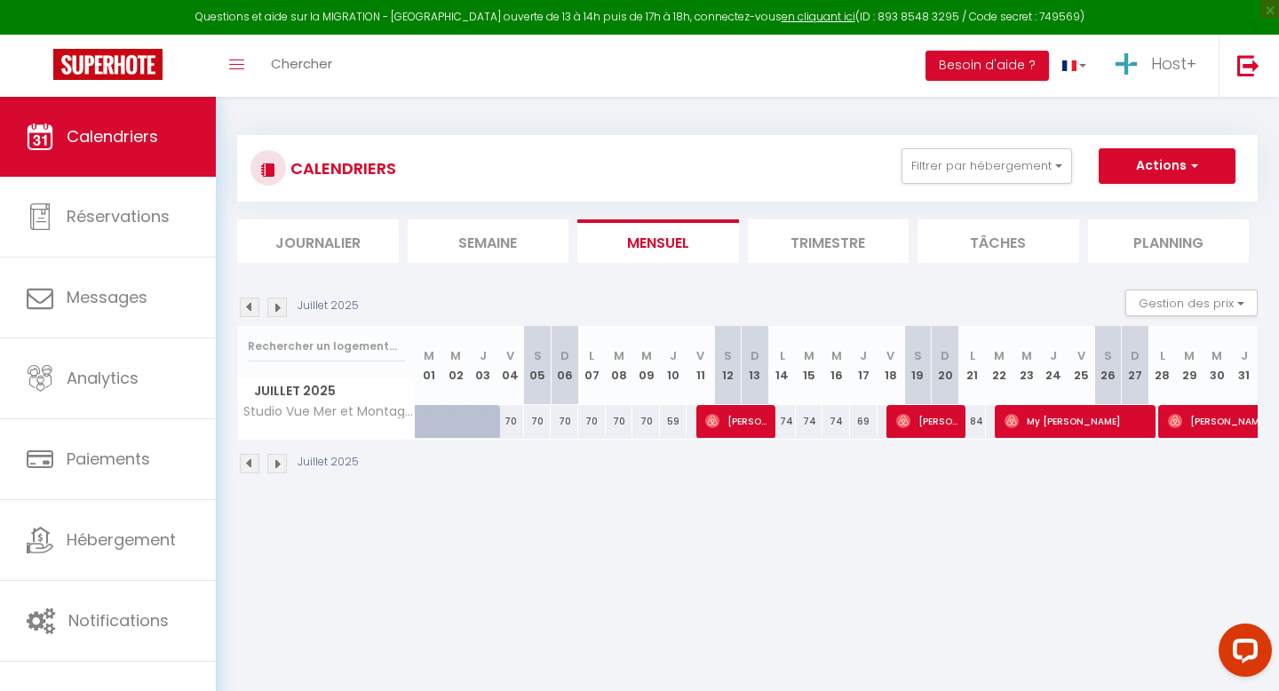
click at [273, 305] on img at bounding box center [277, 307] width 20 height 20
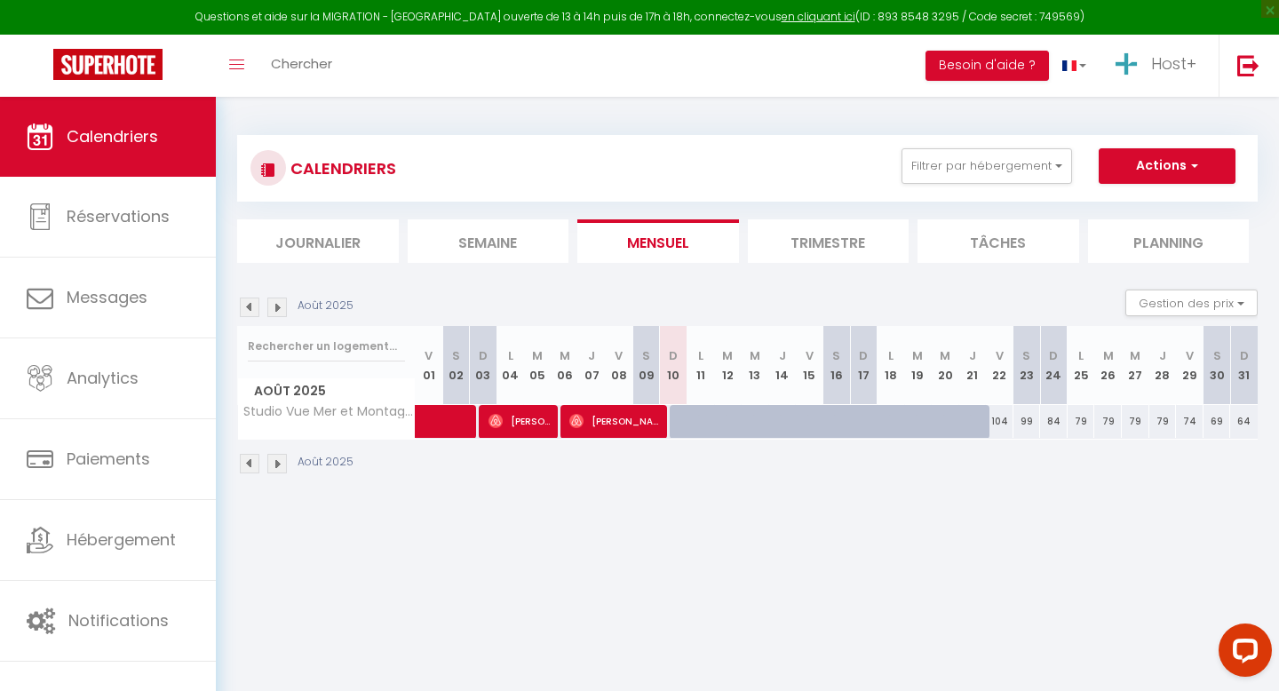
click at [250, 309] on img at bounding box center [250, 307] width 20 height 20
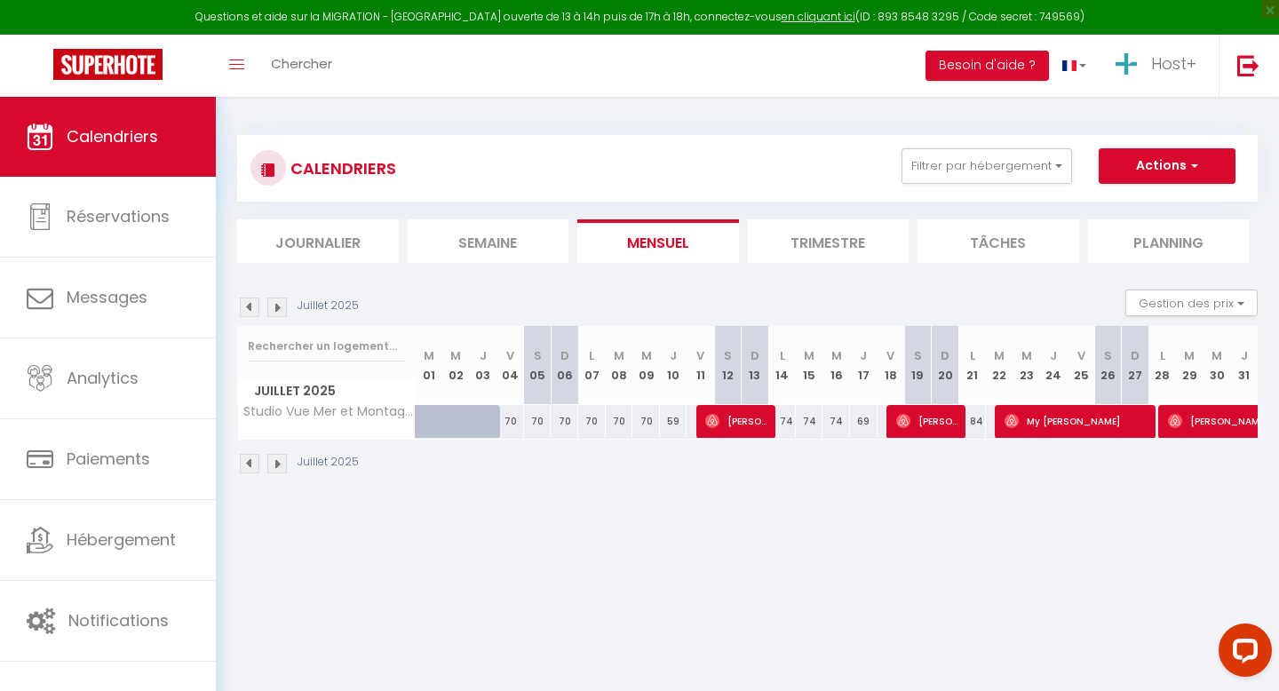
click at [270, 308] on img at bounding box center [277, 307] width 20 height 20
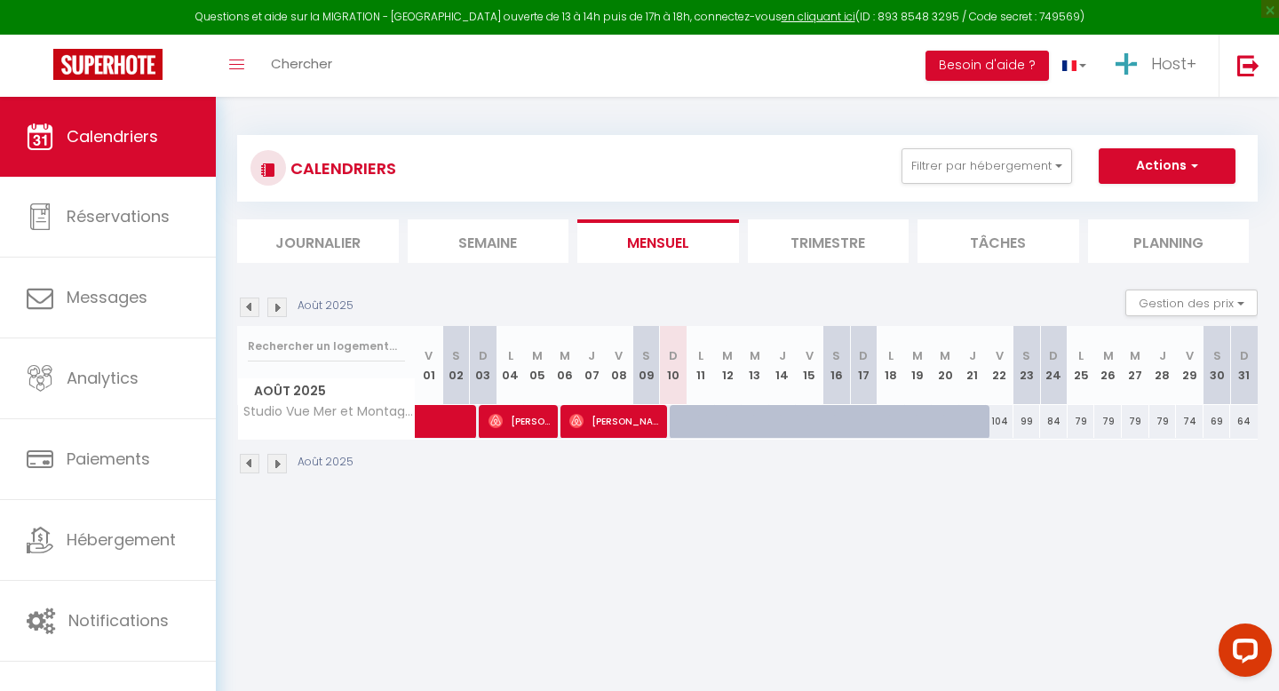
click at [273, 303] on img at bounding box center [277, 307] width 20 height 20
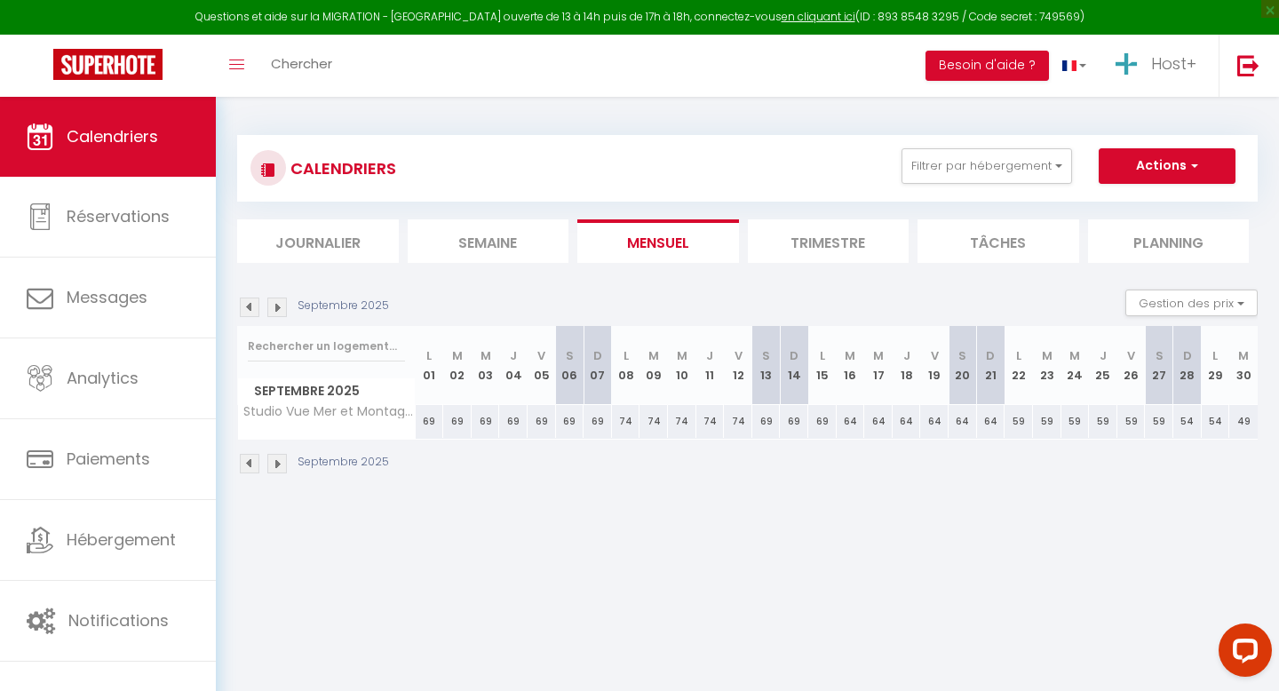
click at [246, 305] on img at bounding box center [250, 307] width 20 height 20
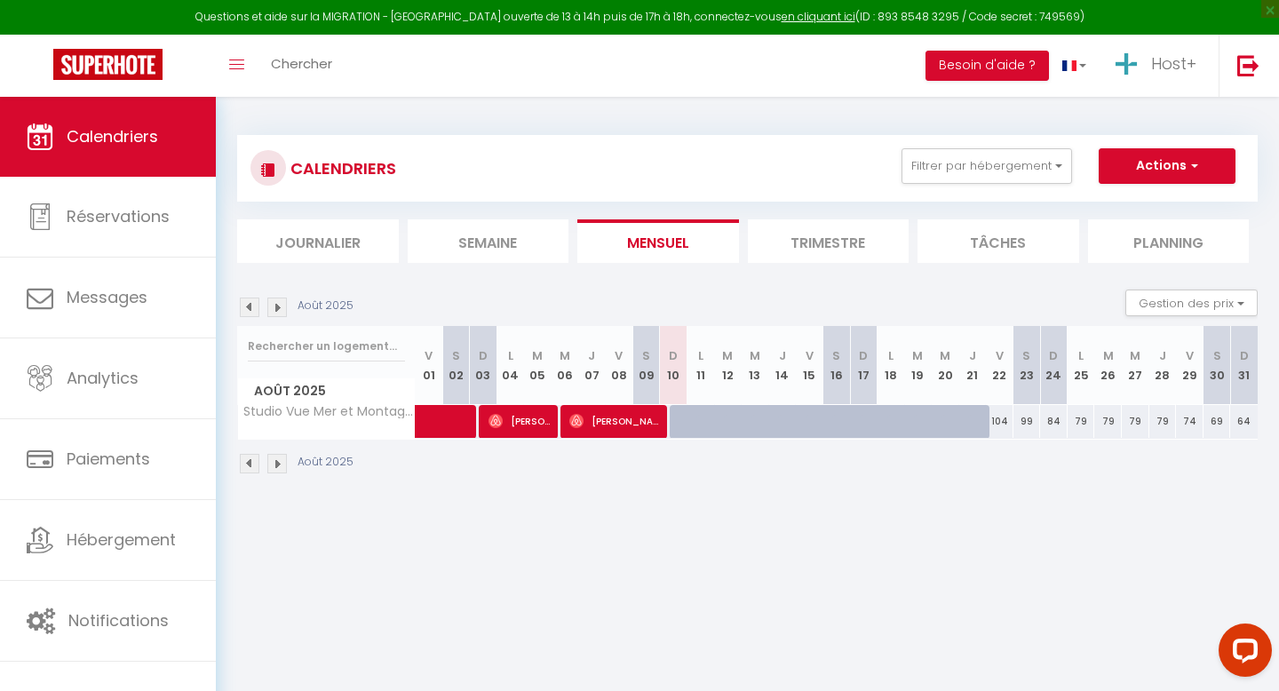
click at [270, 303] on img at bounding box center [277, 307] width 20 height 20
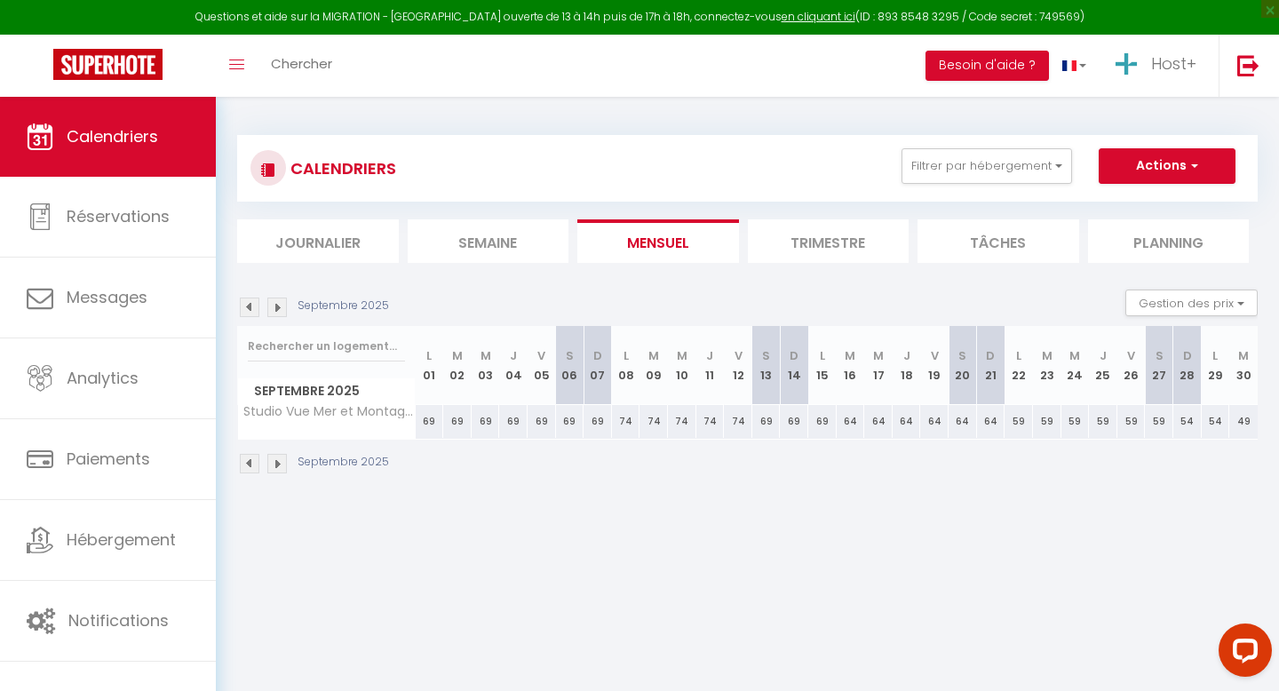
click at [270, 303] on img at bounding box center [277, 307] width 20 height 20
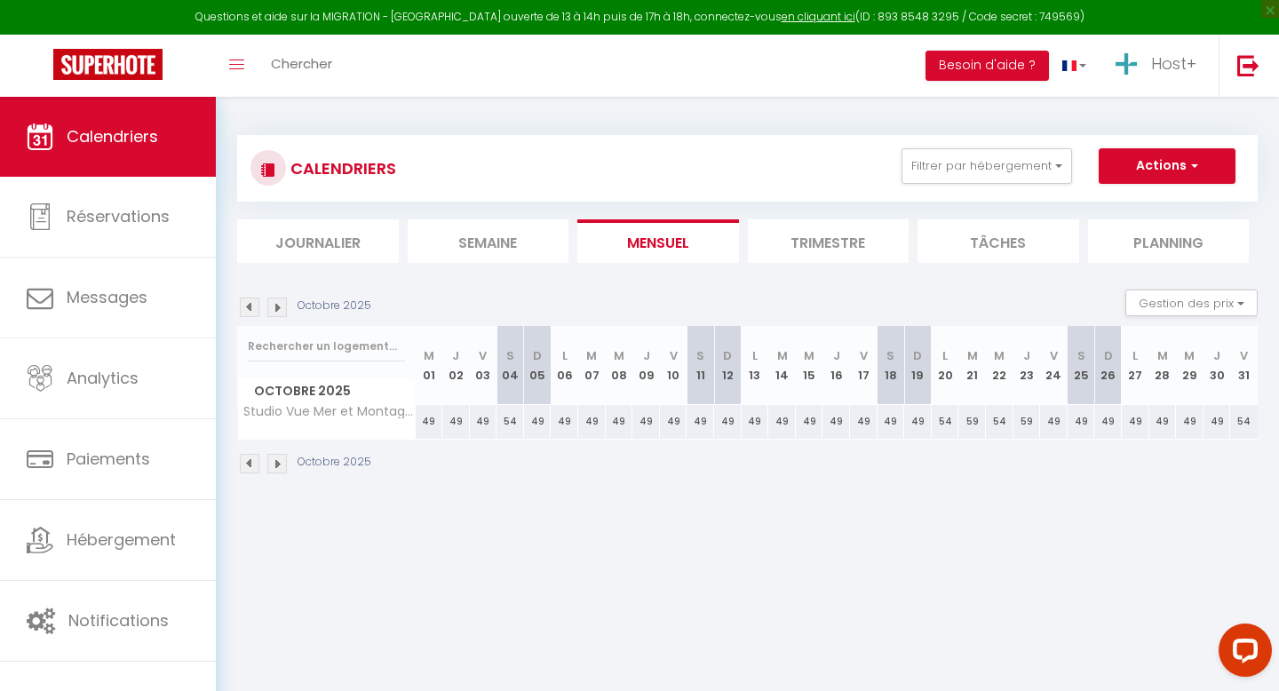
click at [270, 303] on img at bounding box center [277, 307] width 20 height 20
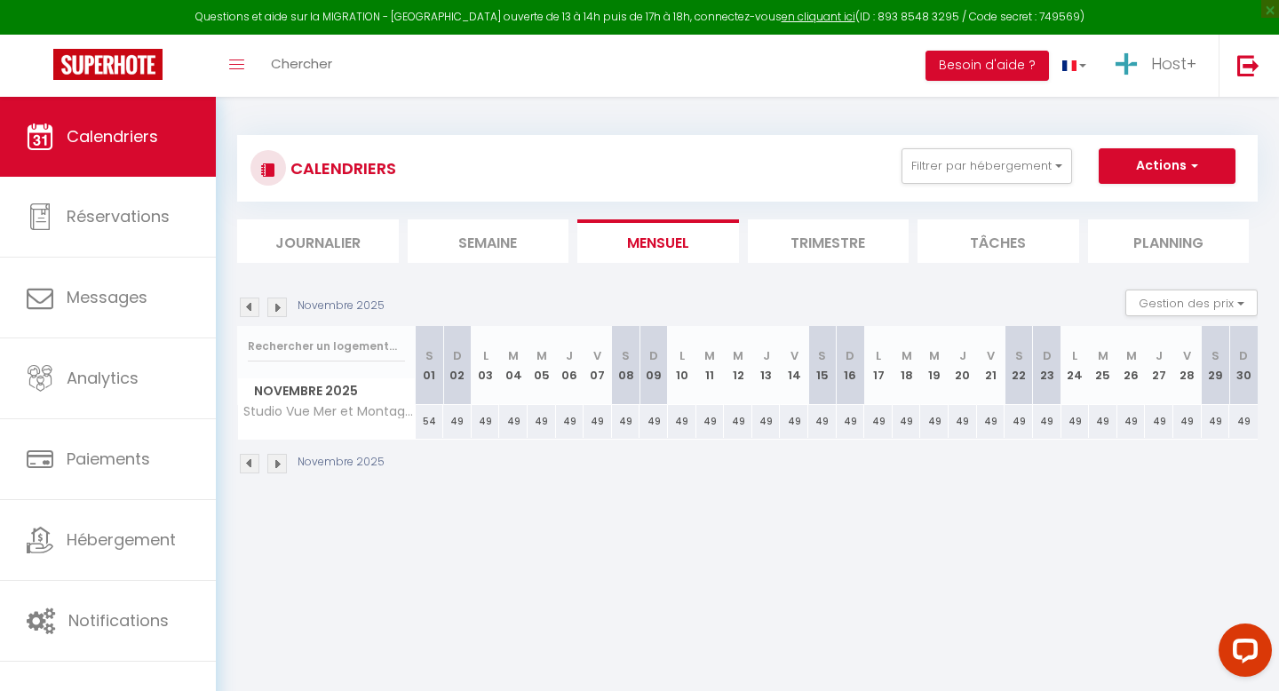
click at [270, 303] on img at bounding box center [277, 307] width 20 height 20
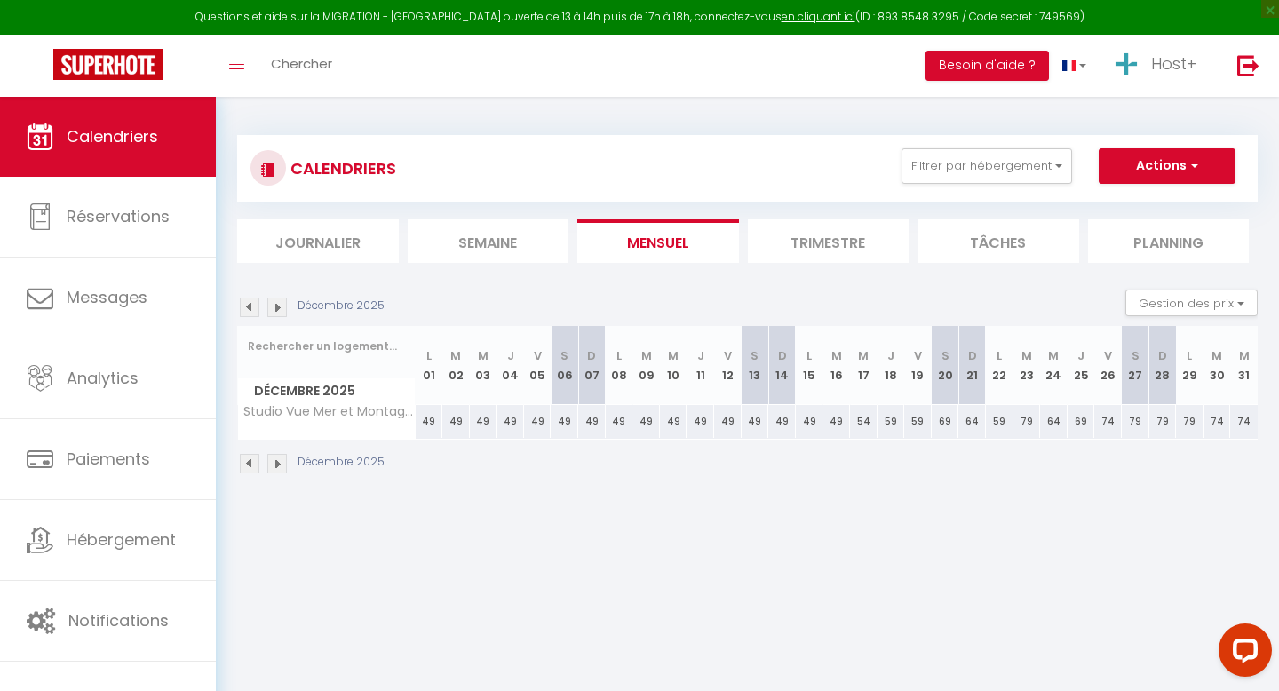
click at [270, 303] on img at bounding box center [277, 307] width 20 height 20
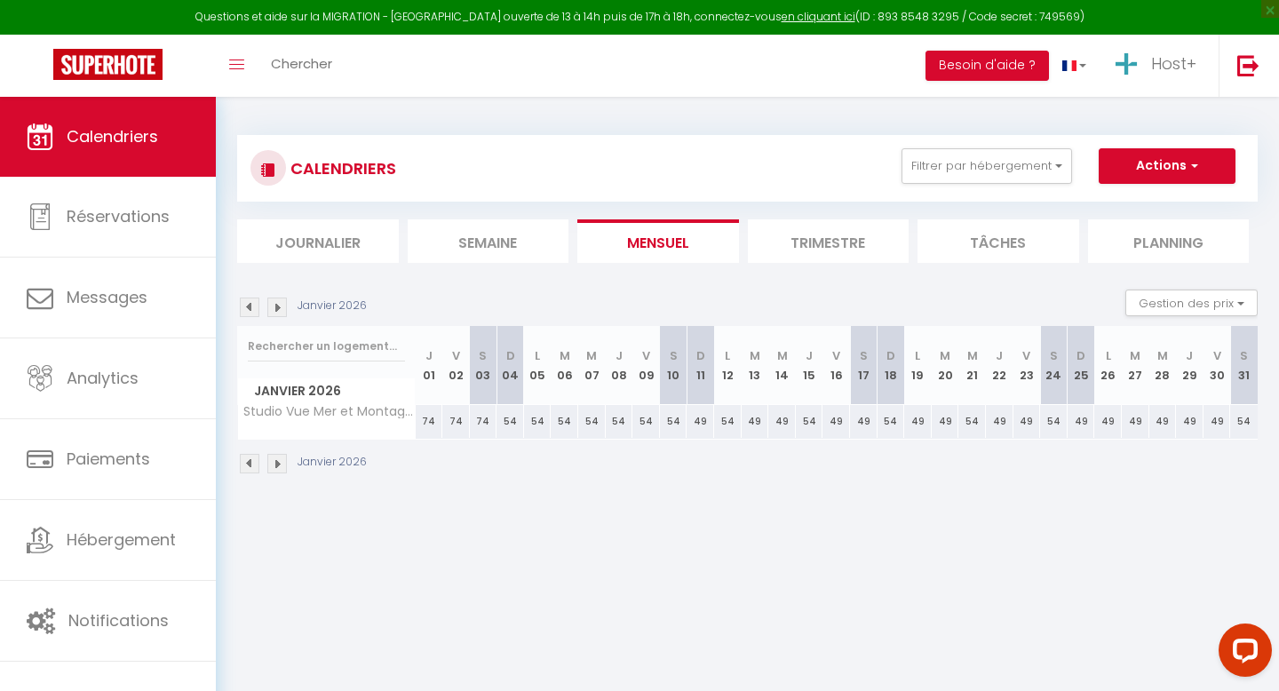
click at [246, 310] on img at bounding box center [250, 307] width 20 height 20
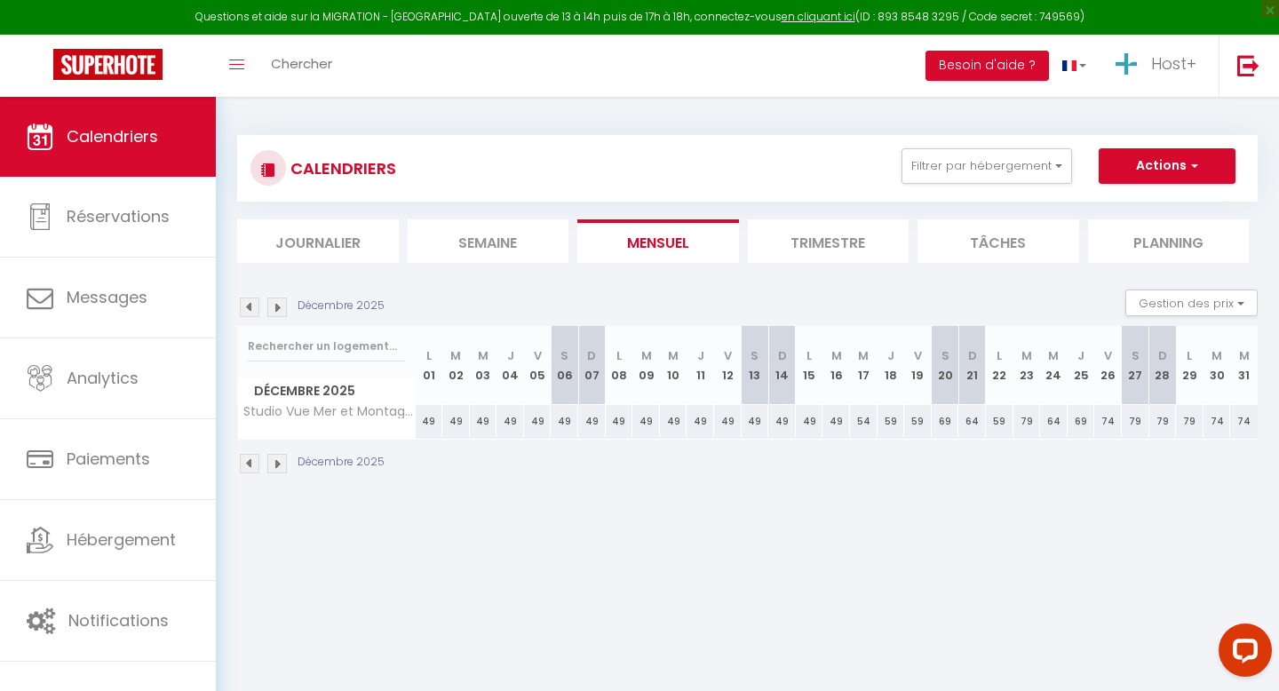
click at [246, 310] on img at bounding box center [250, 307] width 20 height 20
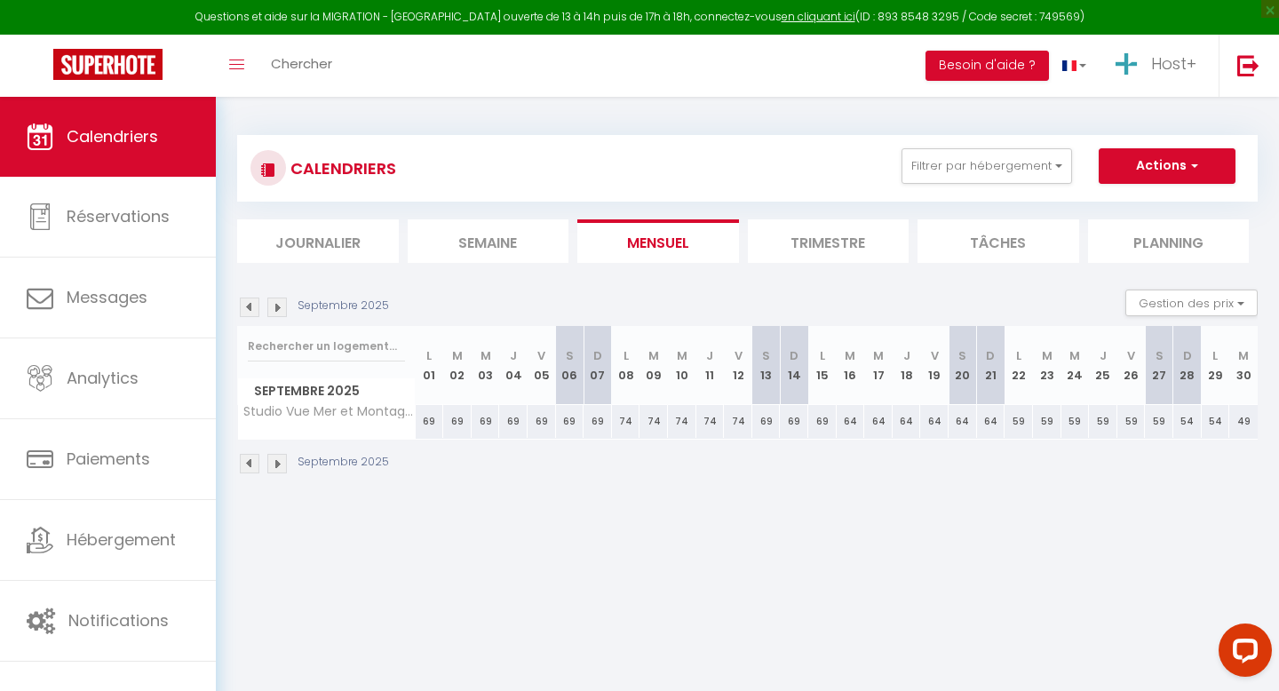
click at [246, 310] on img at bounding box center [250, 307] width 20 height 20
